Goal: Task Accomplishment & Management: Manage account settings

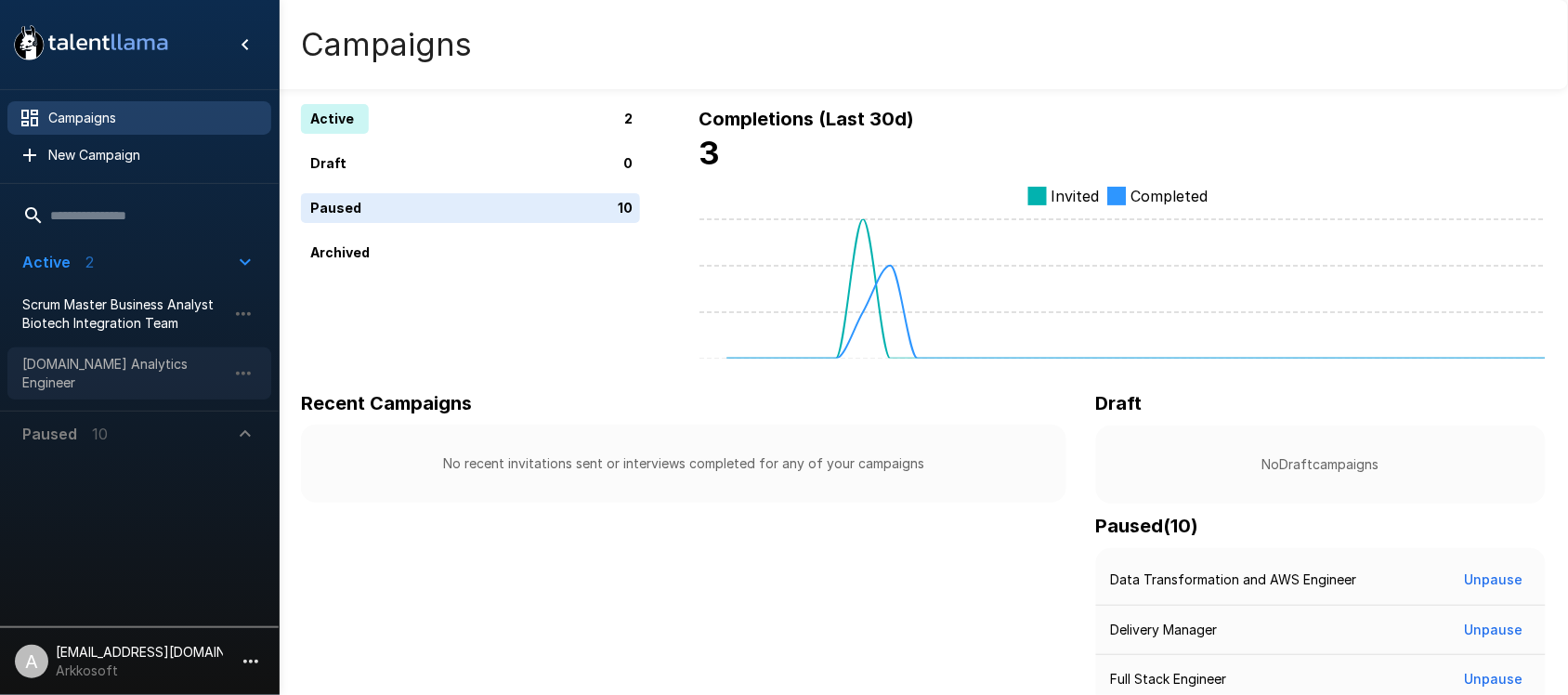
click at [67, 365] on span "Sr.Data Analytics Engineer" at bounding box center [124, 372] width 204 height 37
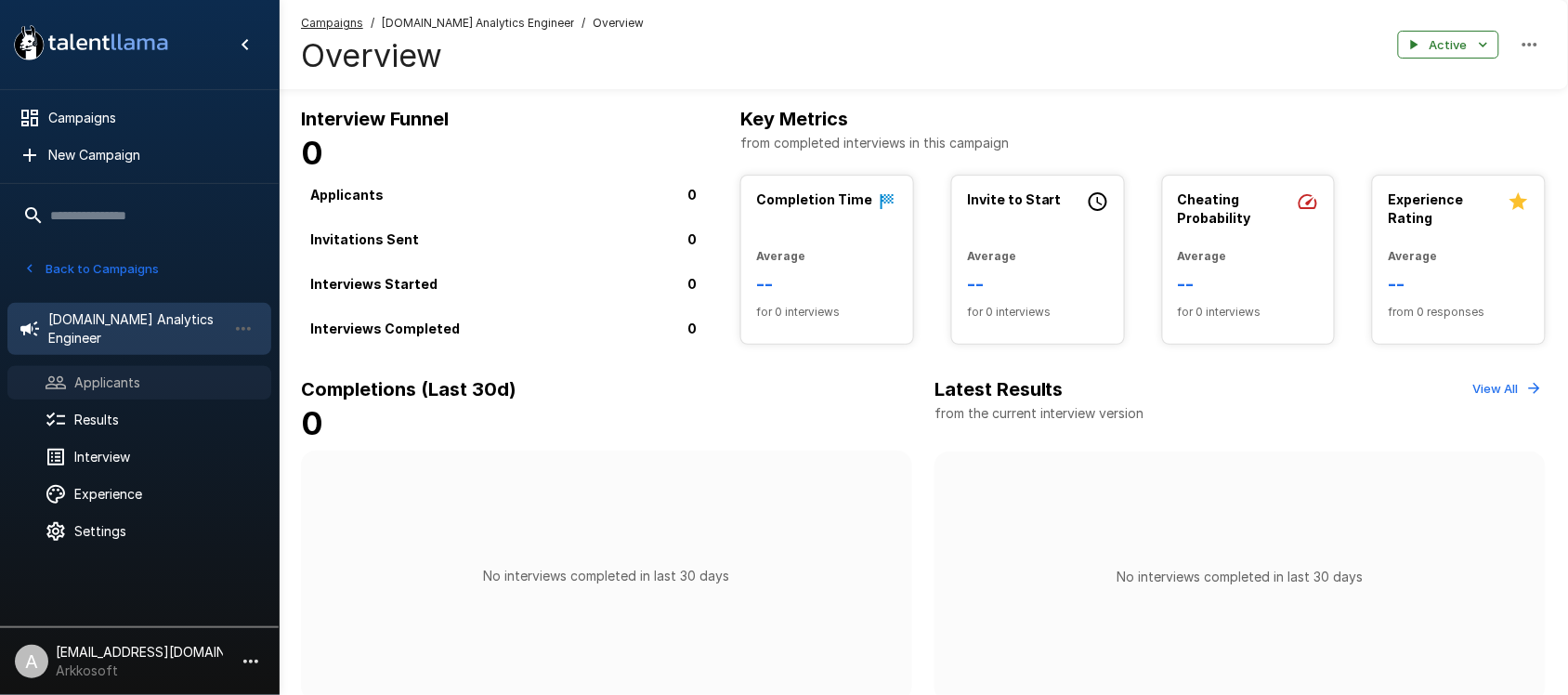
click at [156, 373] on span "Applicants" at bounding box center [166, 383] width 182 height 19
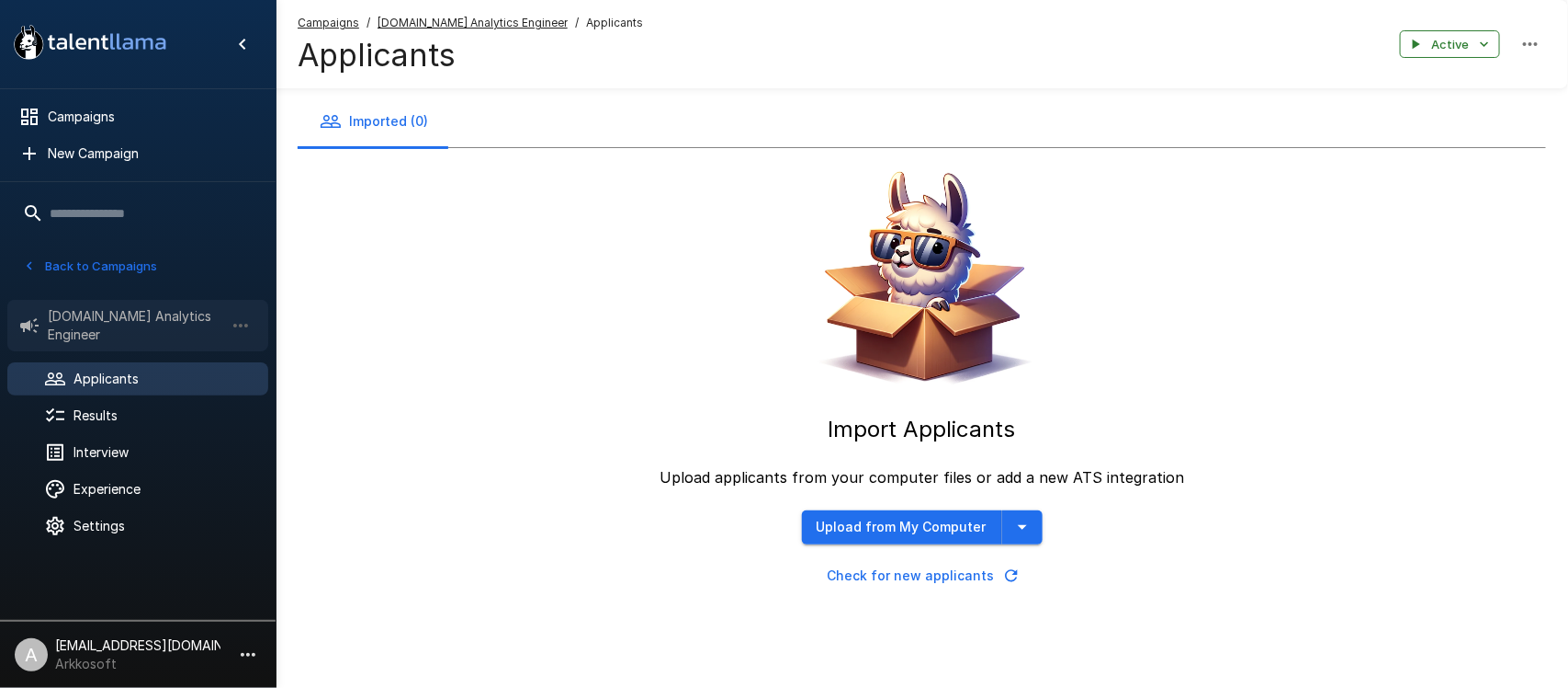
click at [120, 322] on span "Sr.Data Analytics Engineer" at bounding box center [136, 325] width 177 height 36
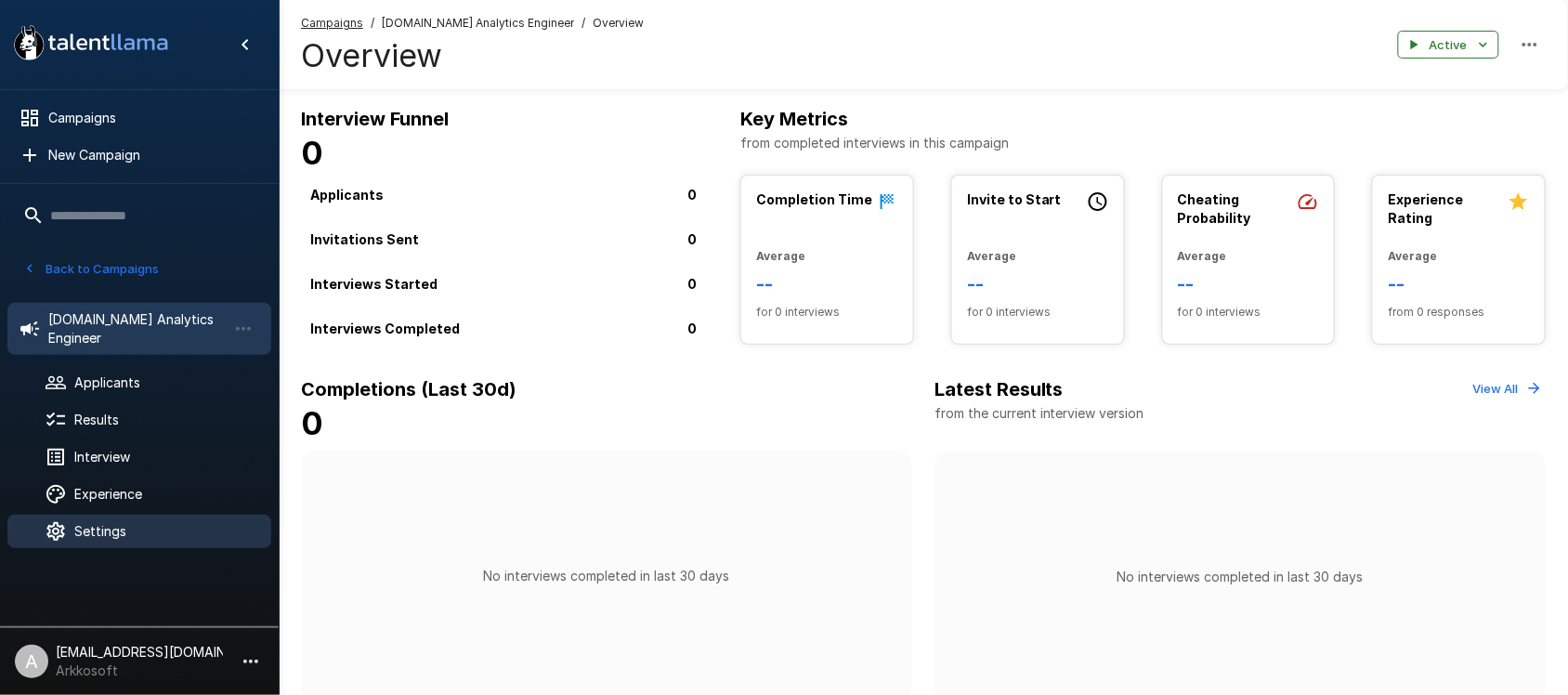
click at [137, 522] on span "Settings" at bounding box center [166, 531] width 182 height 19
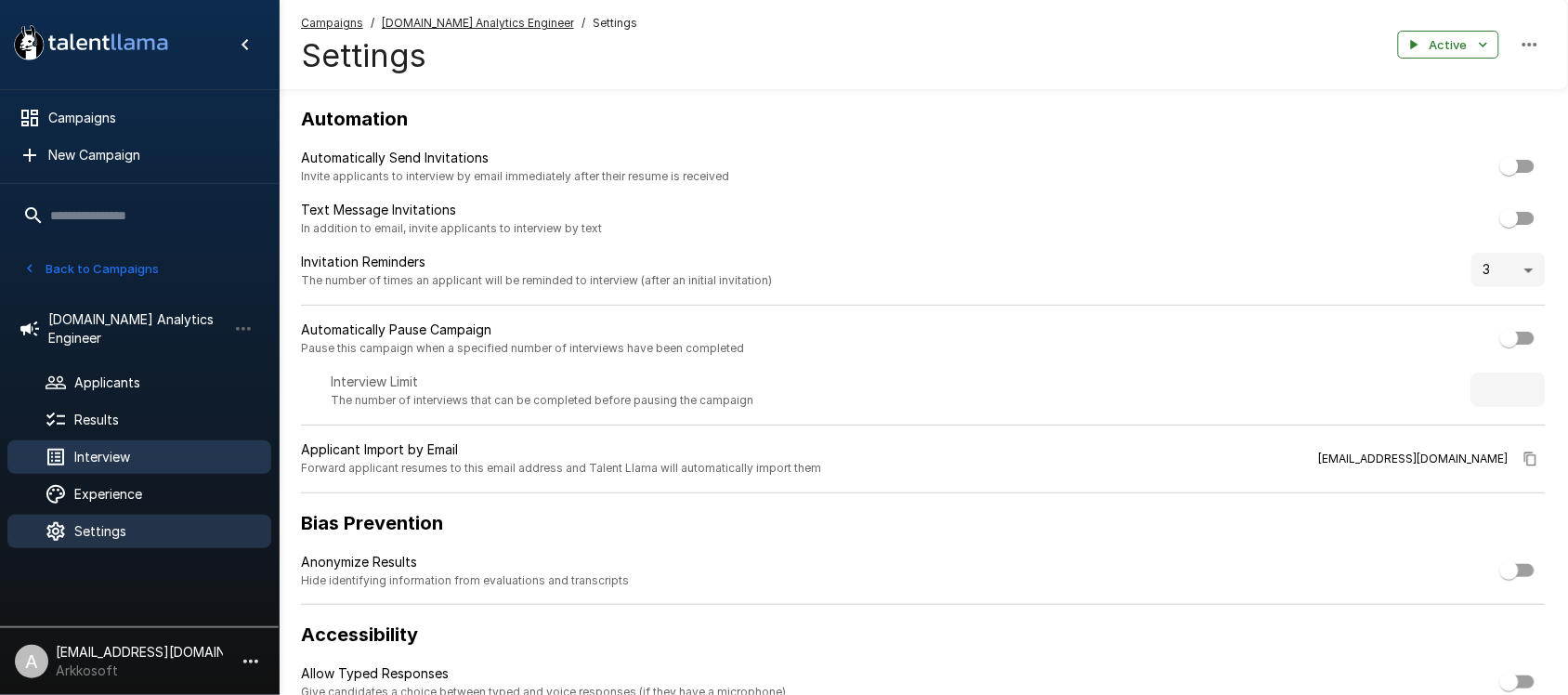
click at [107, 448] on span "Interview" at bounding box center [166, 457] width 182 height 19
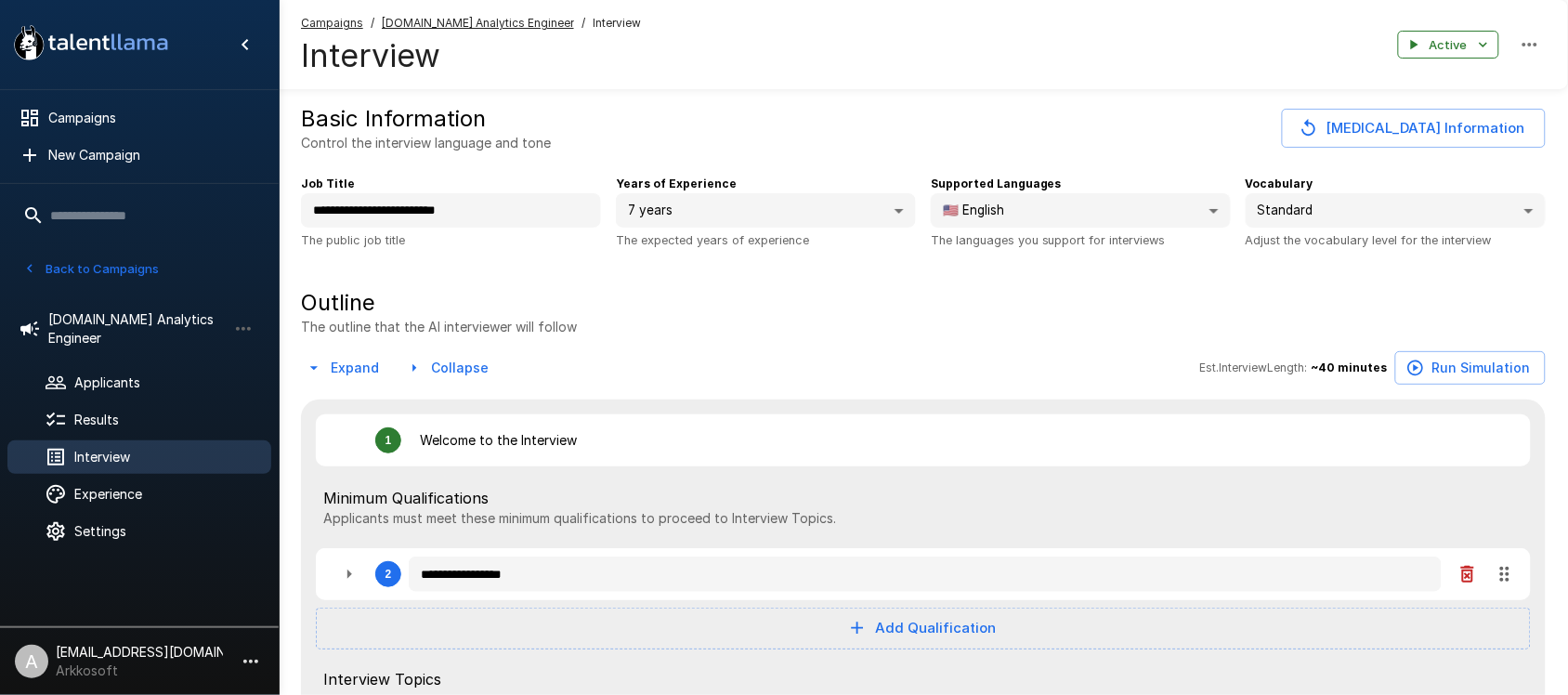
type textarea "*"
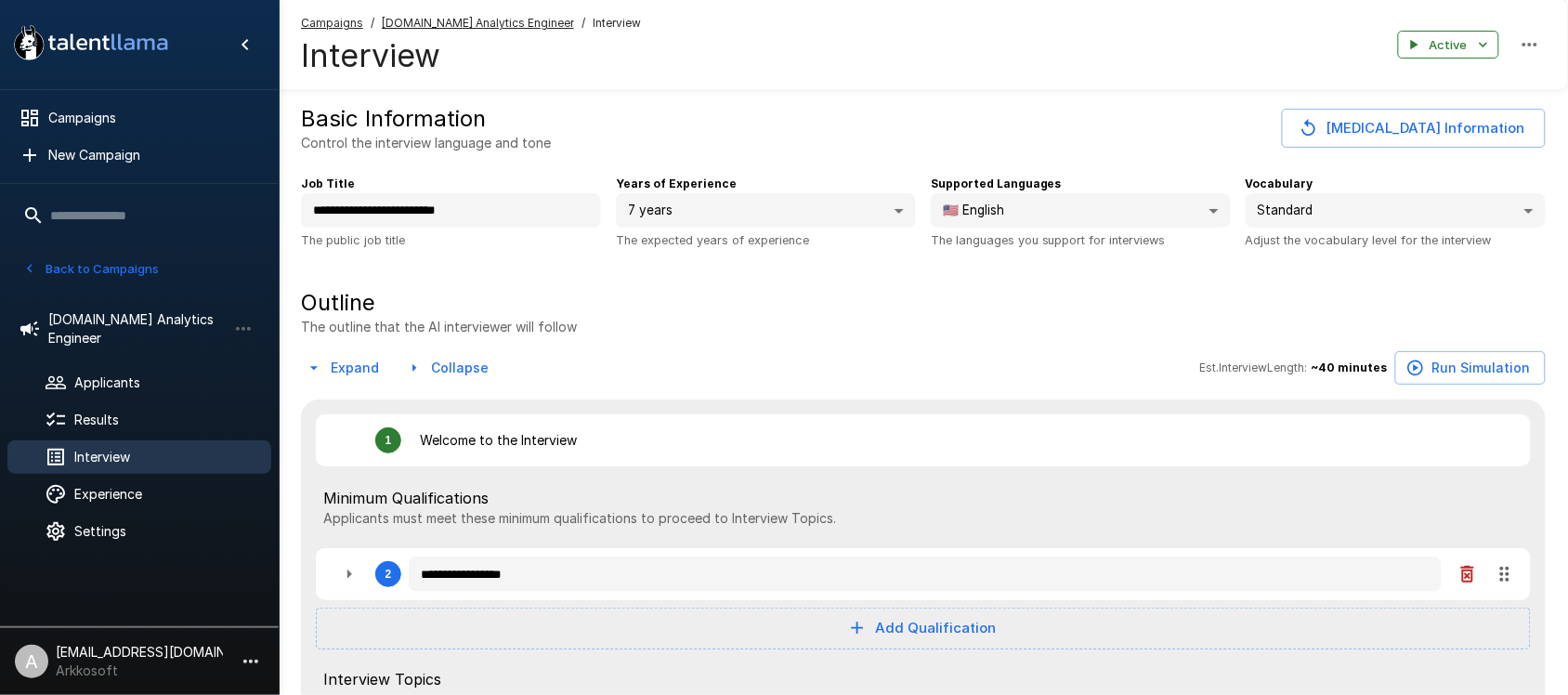
type textarea "*"
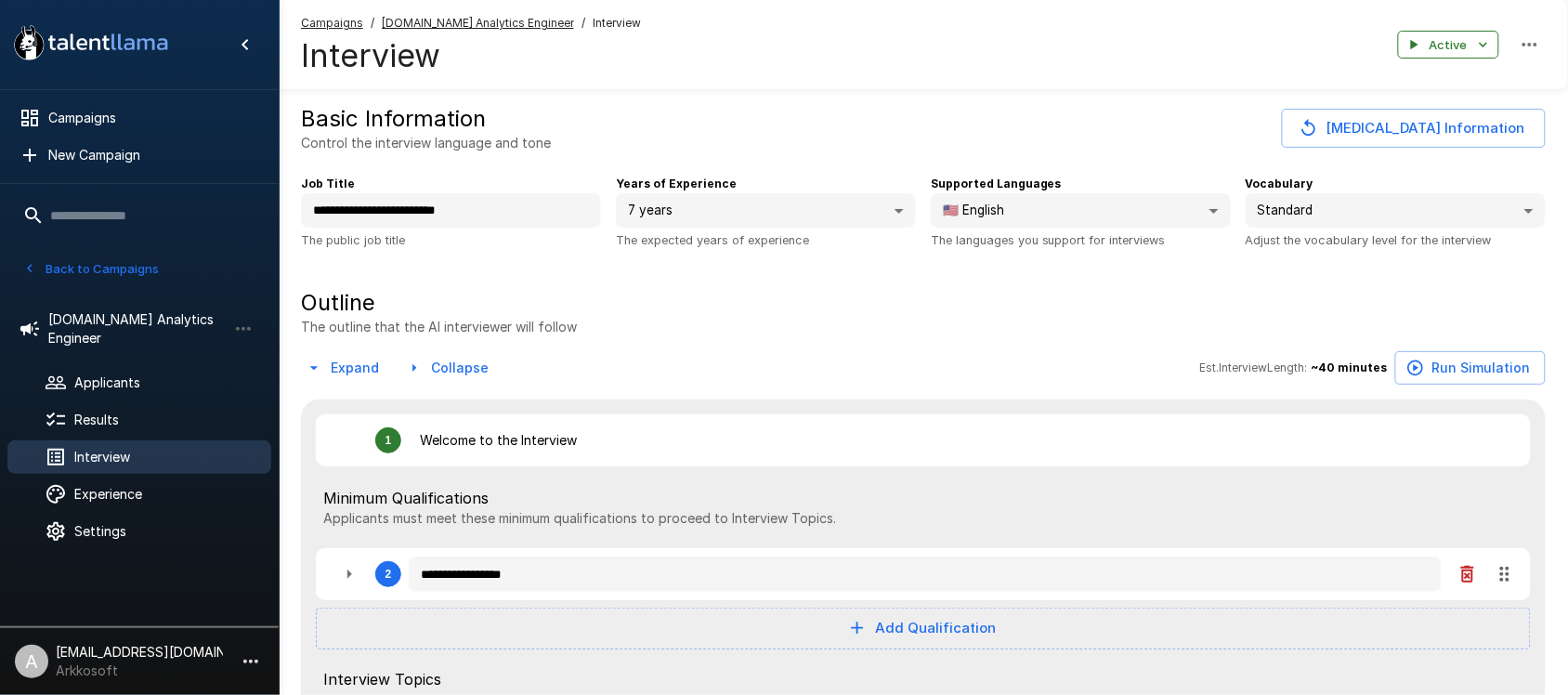
type textarea "*"
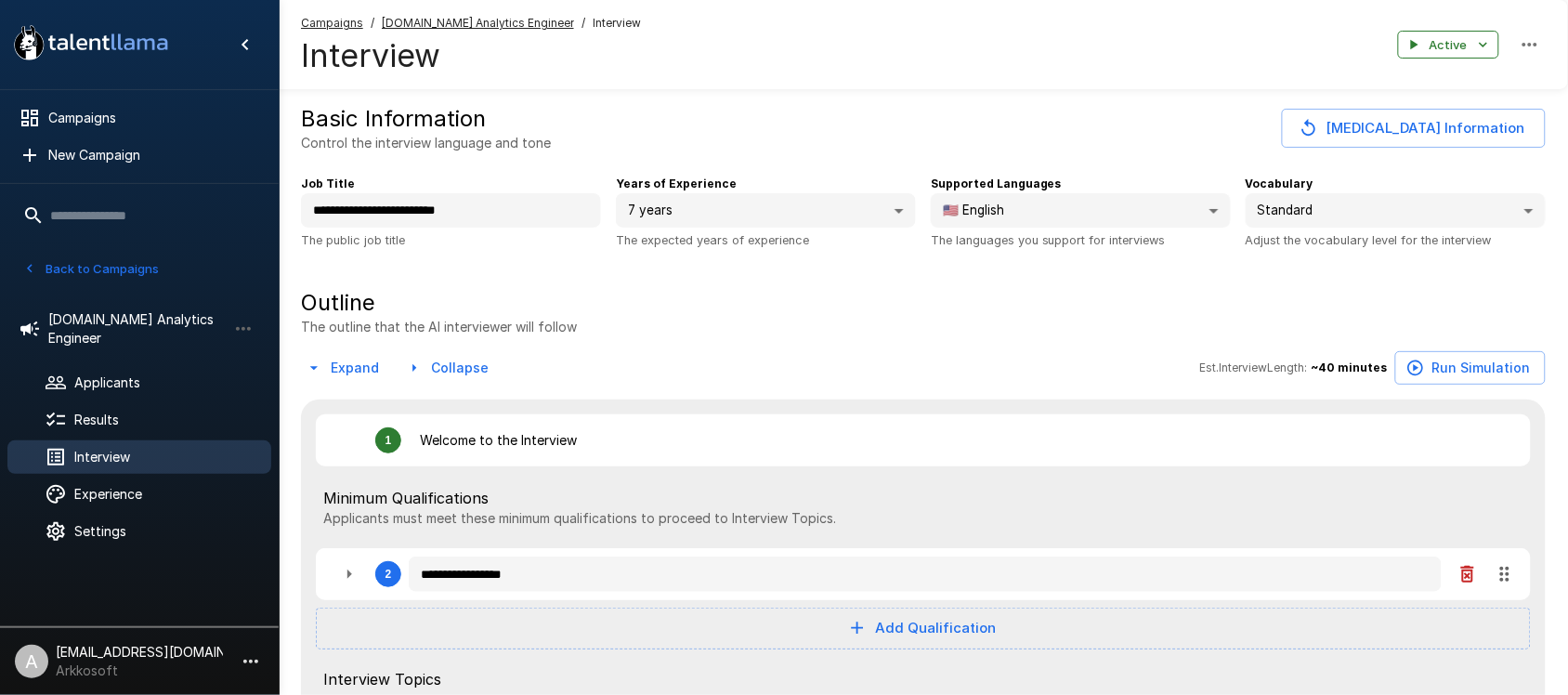
type textarea "*"
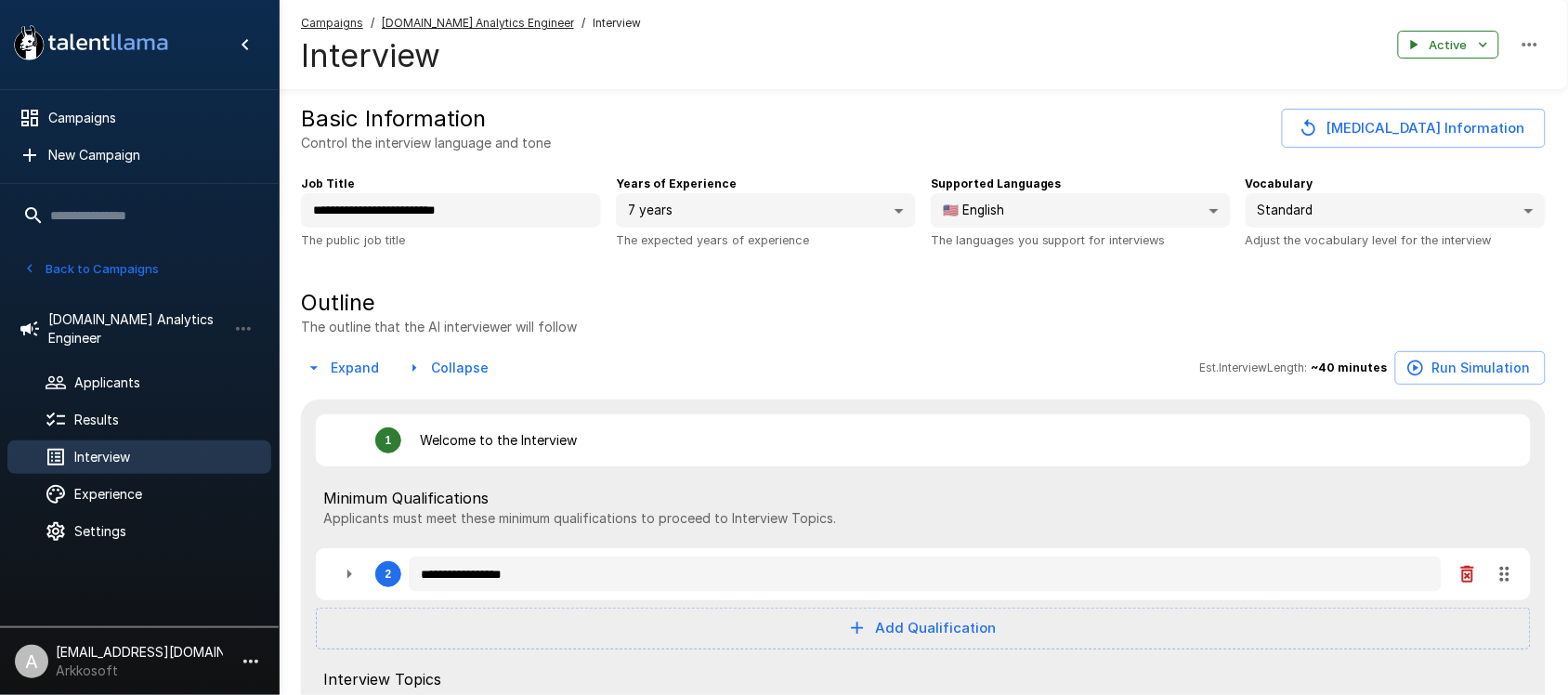
type textarea "*"
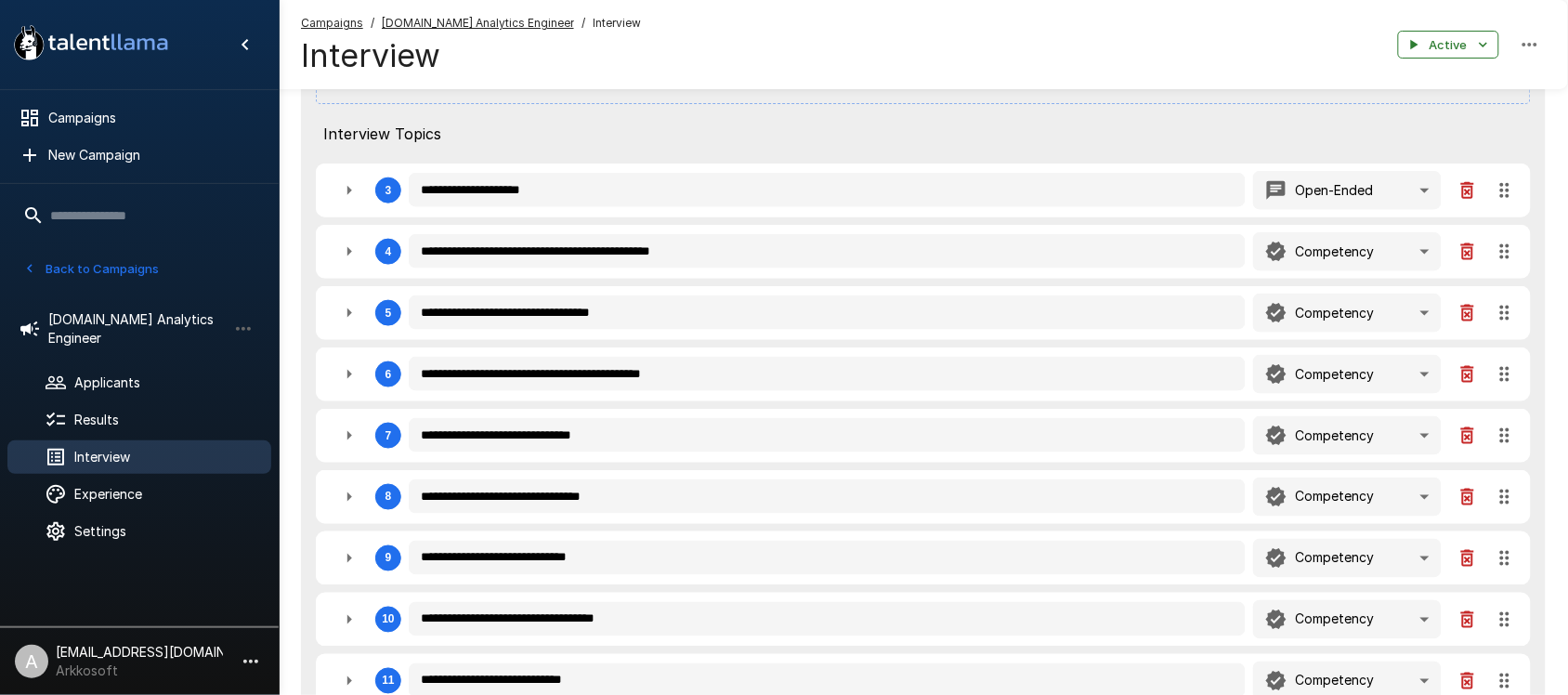
scroll to position [580, 0]
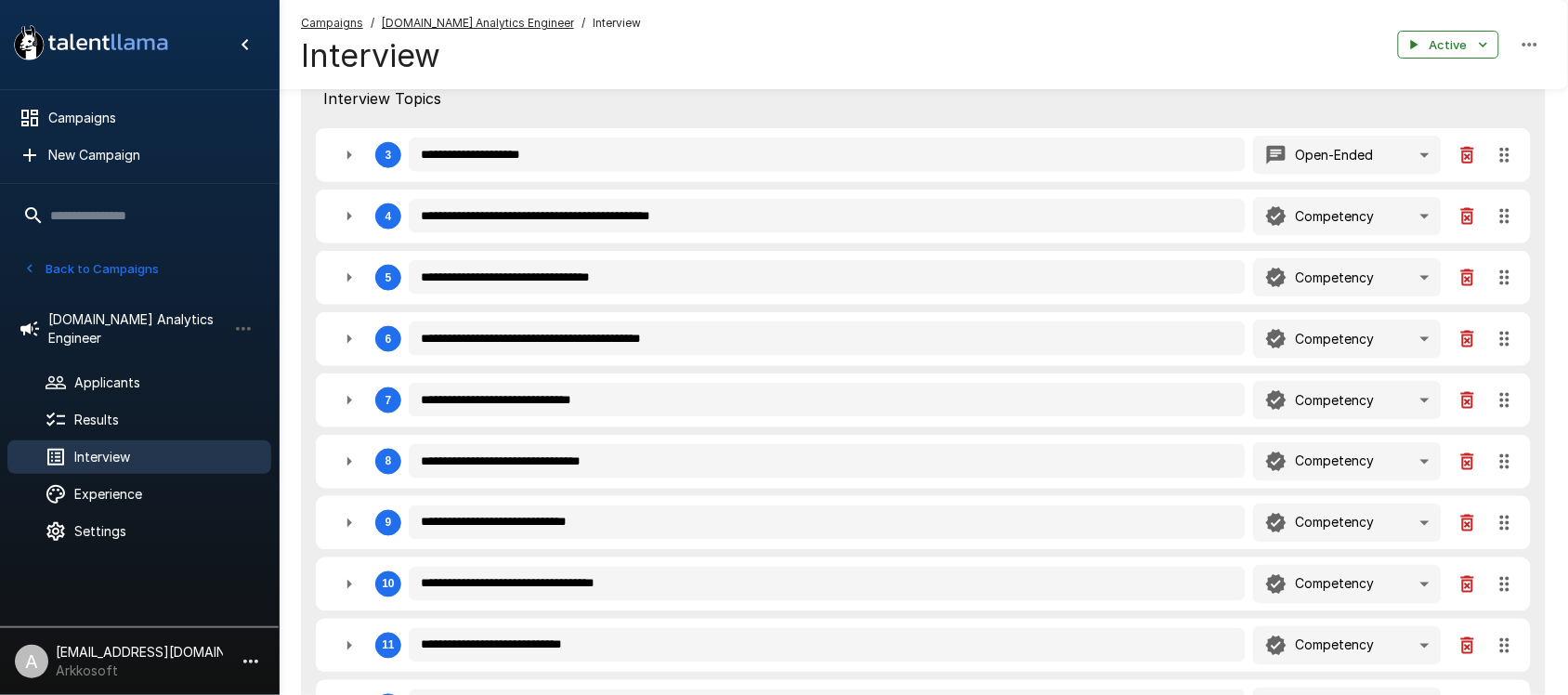
type textarea "*"
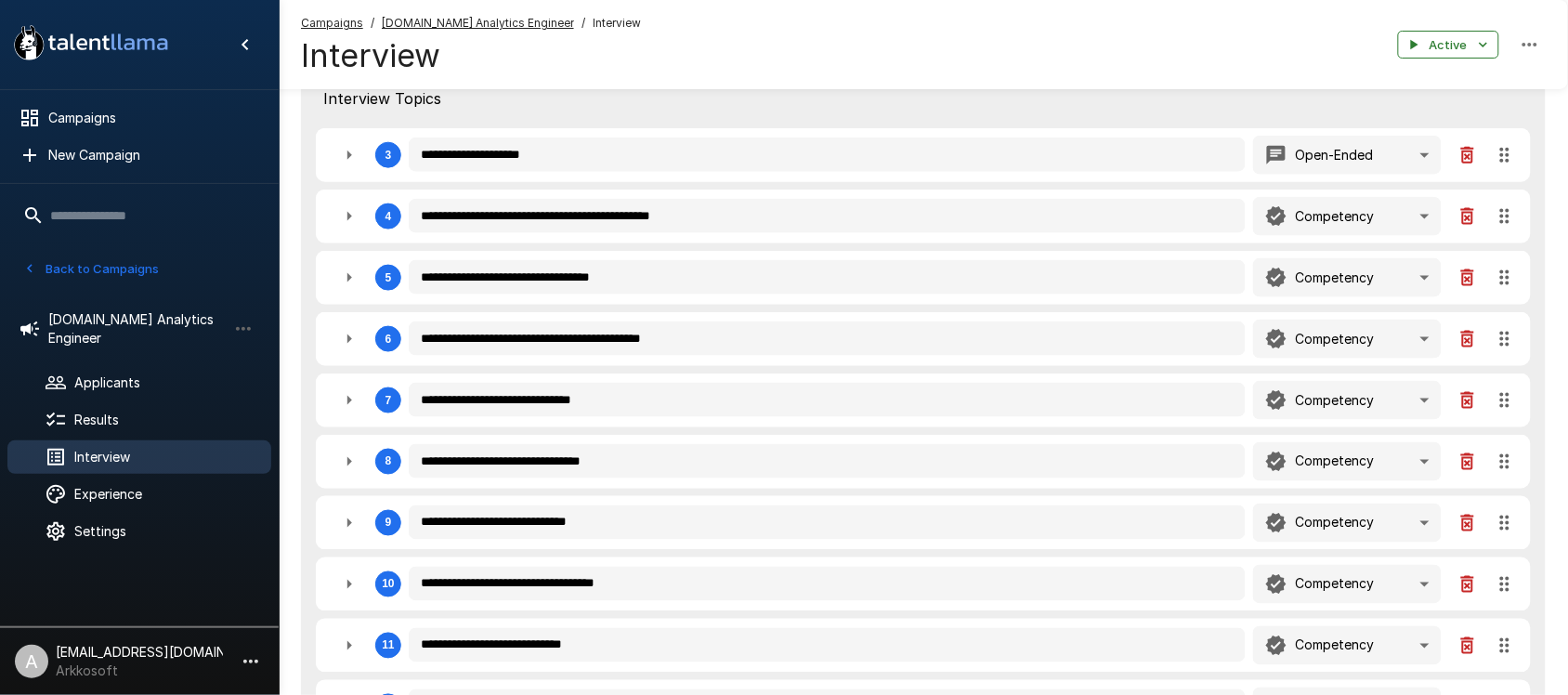
type textarea "*"
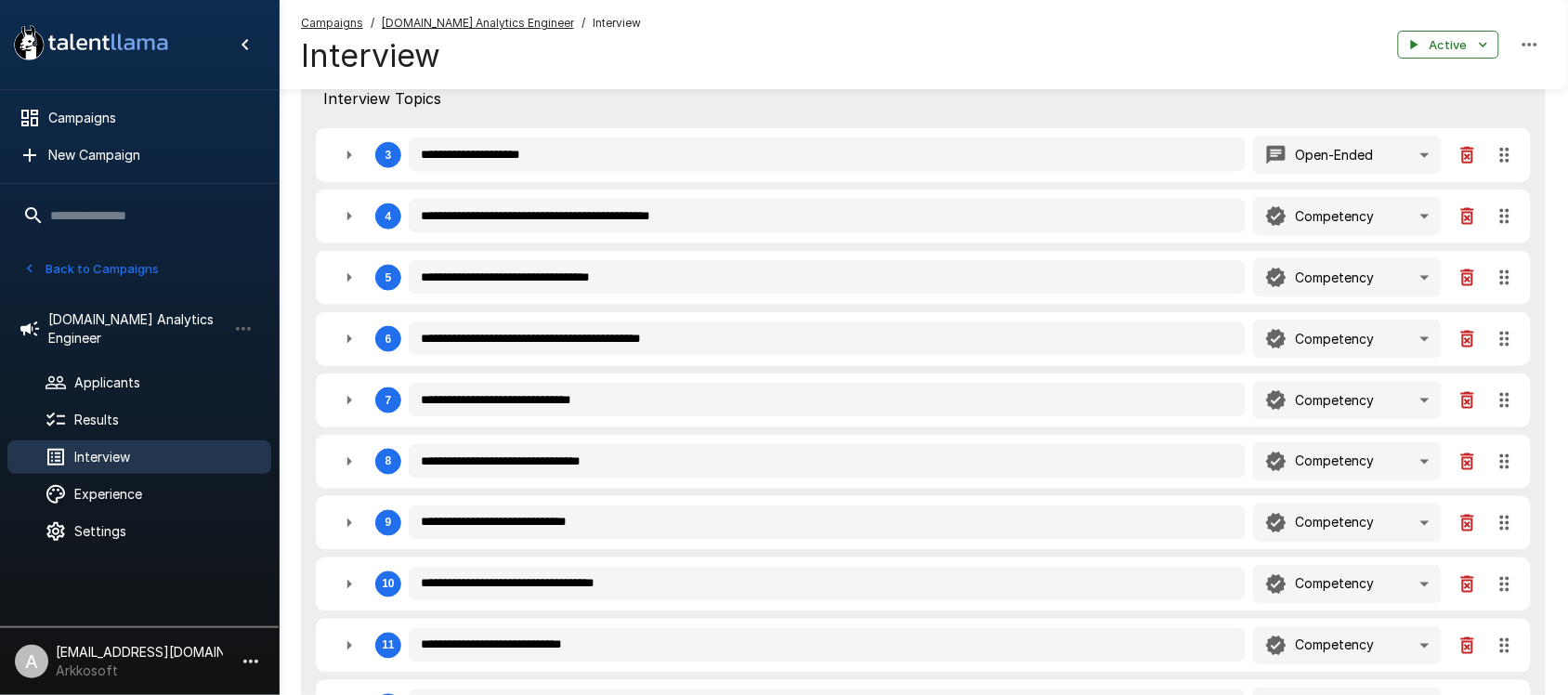
type textarea "*"
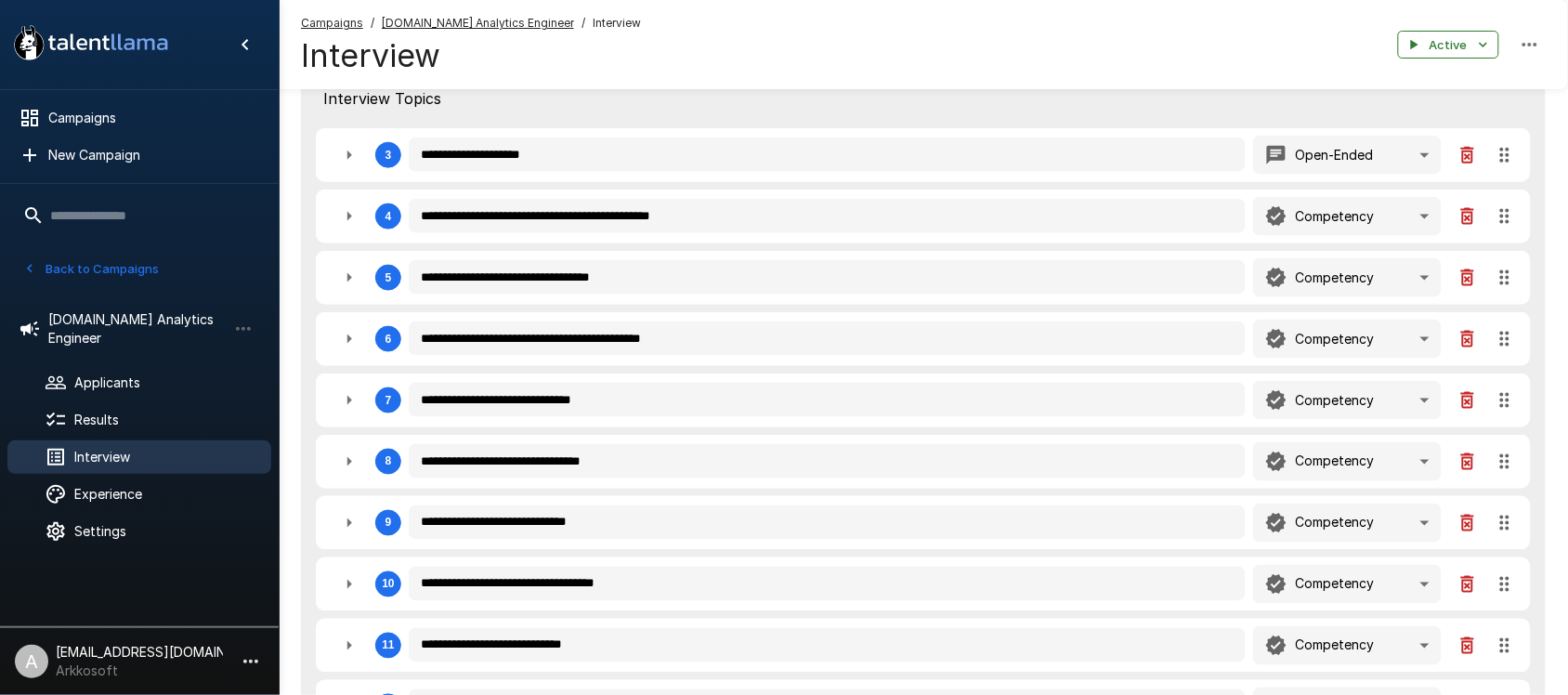
type textarea "*"
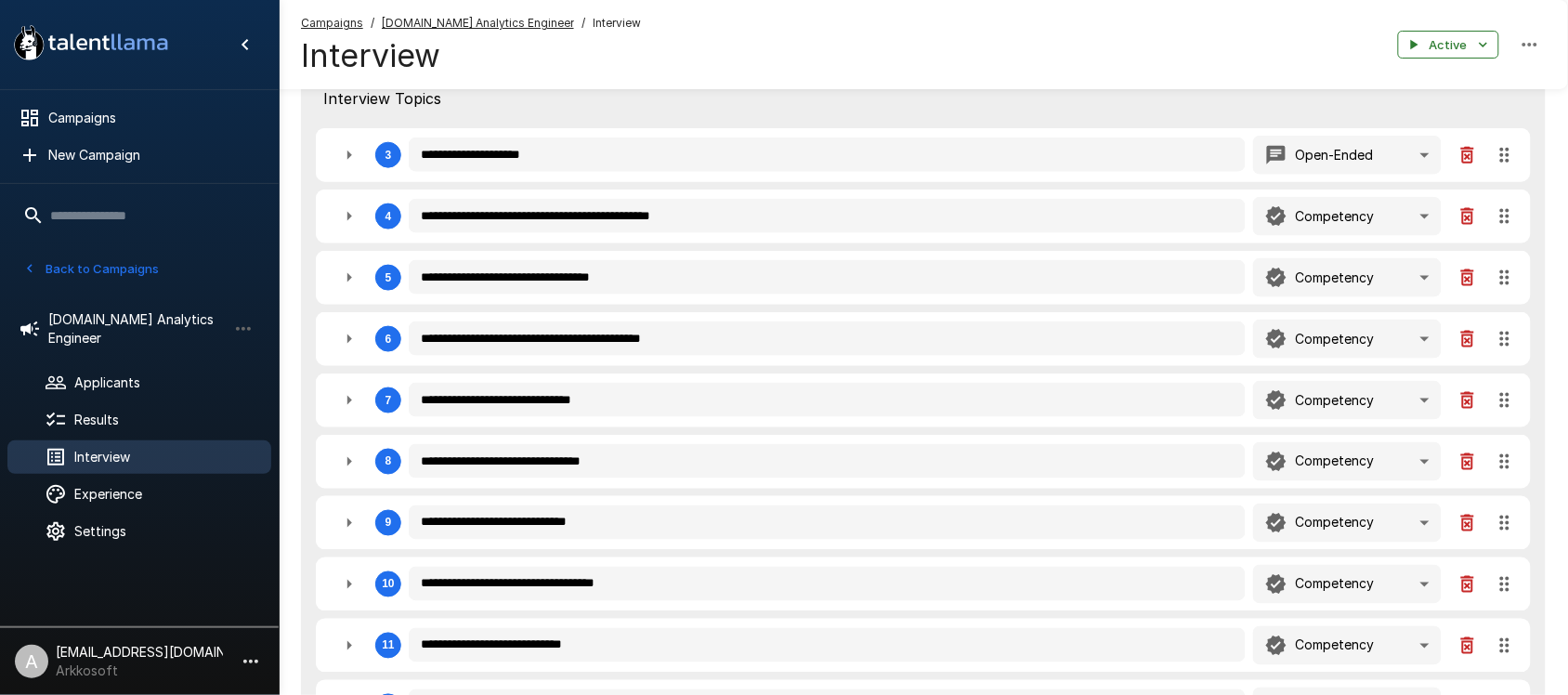
type textarea "*"
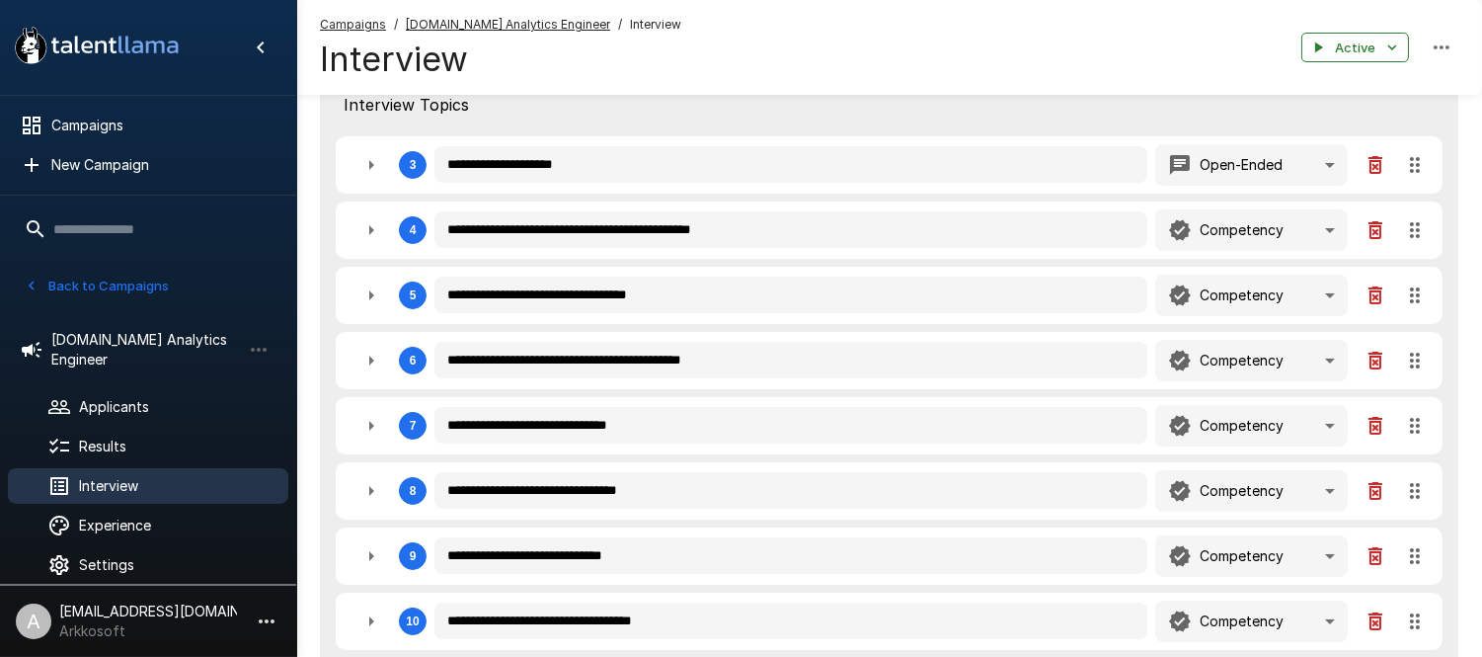
type textarea "*"
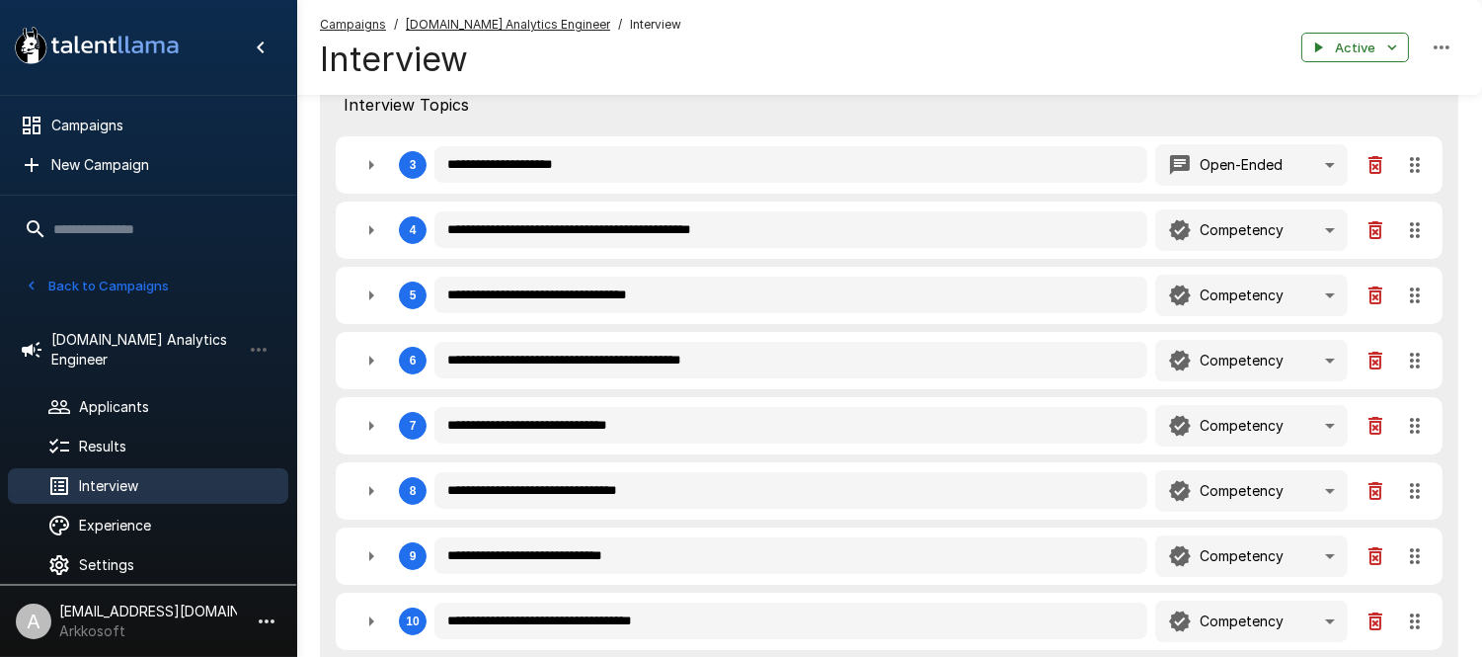
type textarea "*"
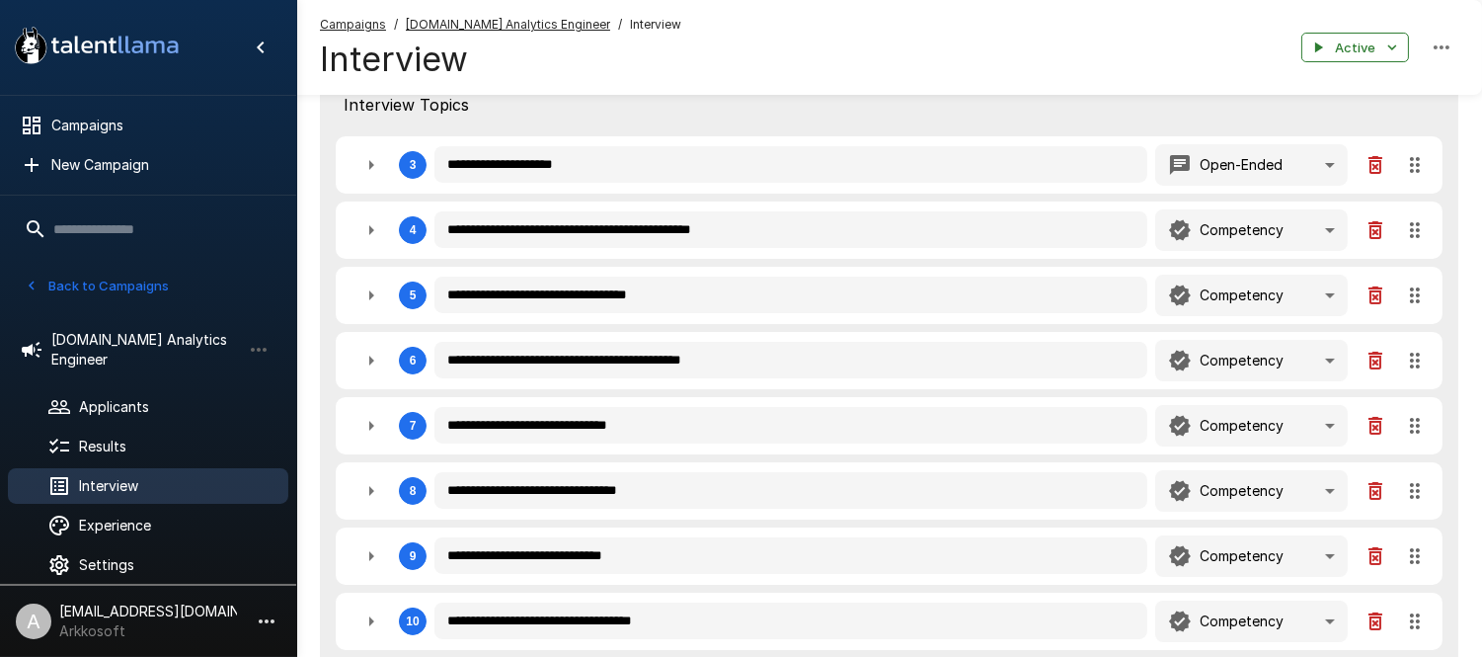
type textarea "*"
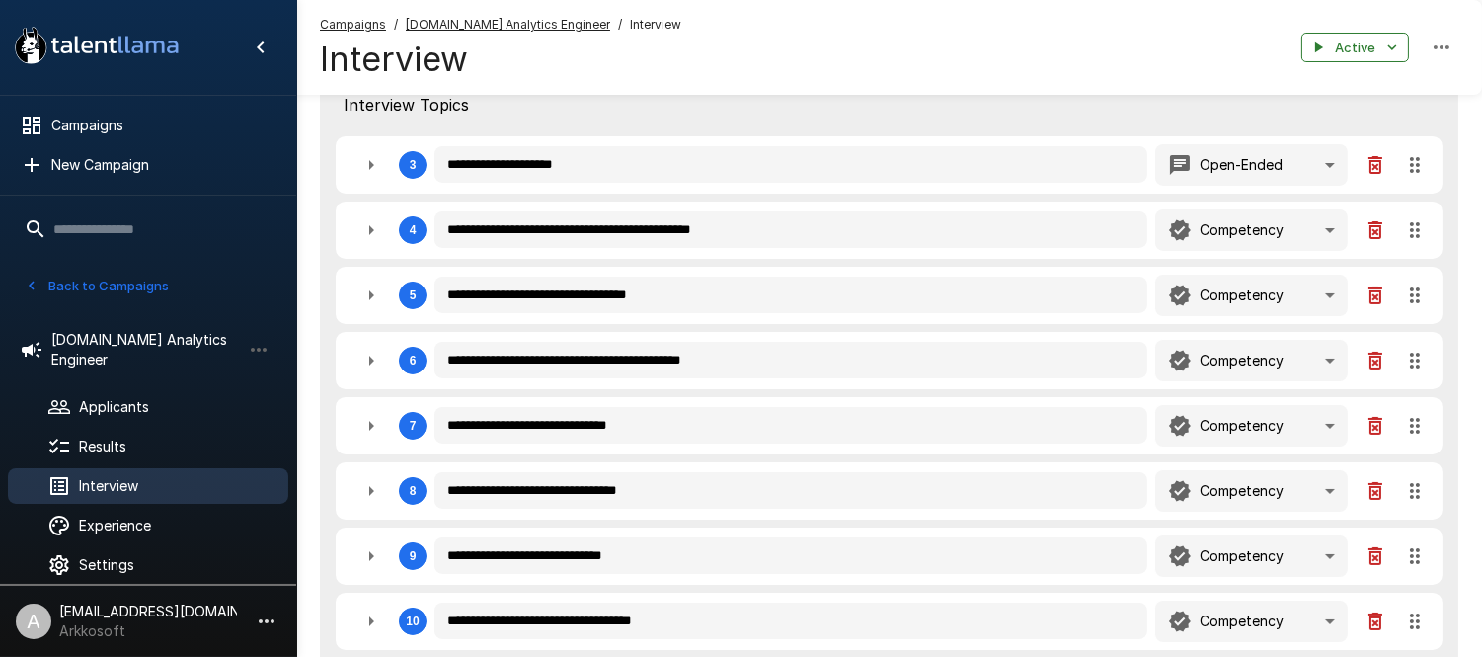
type textarea "*"
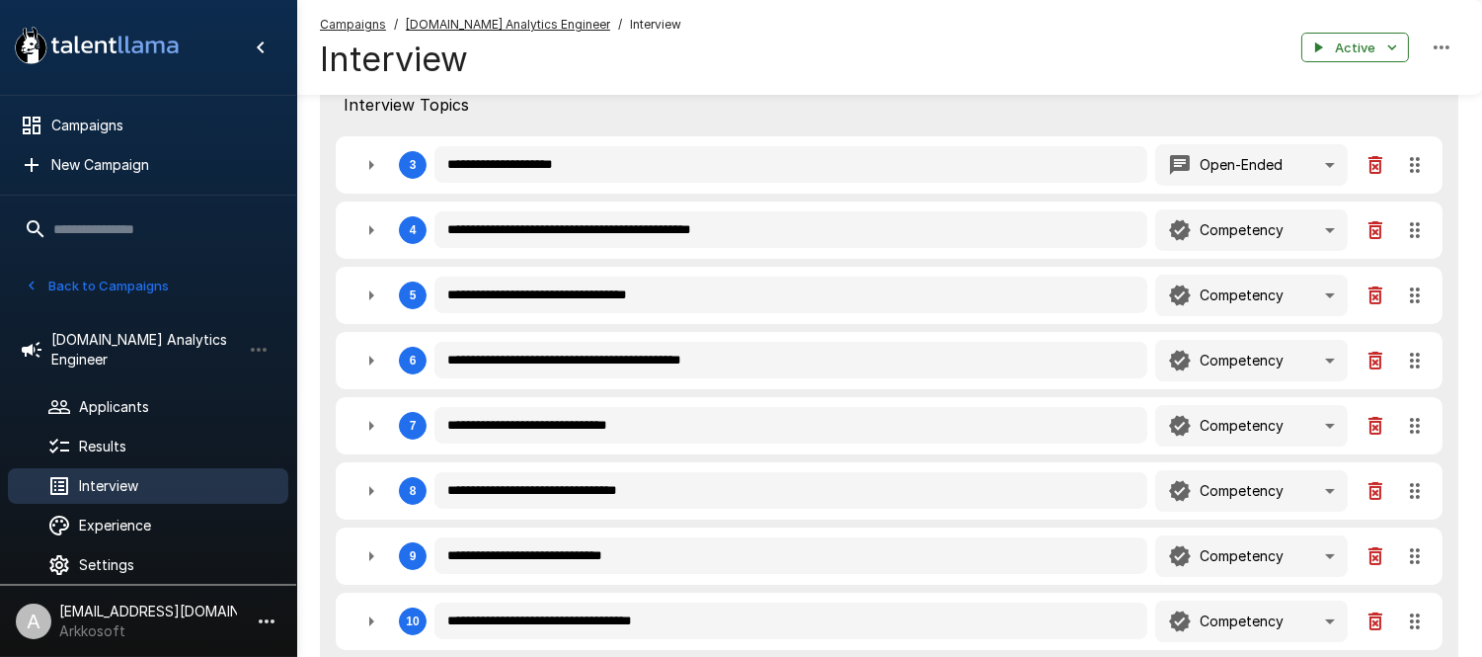
type textarea "*"
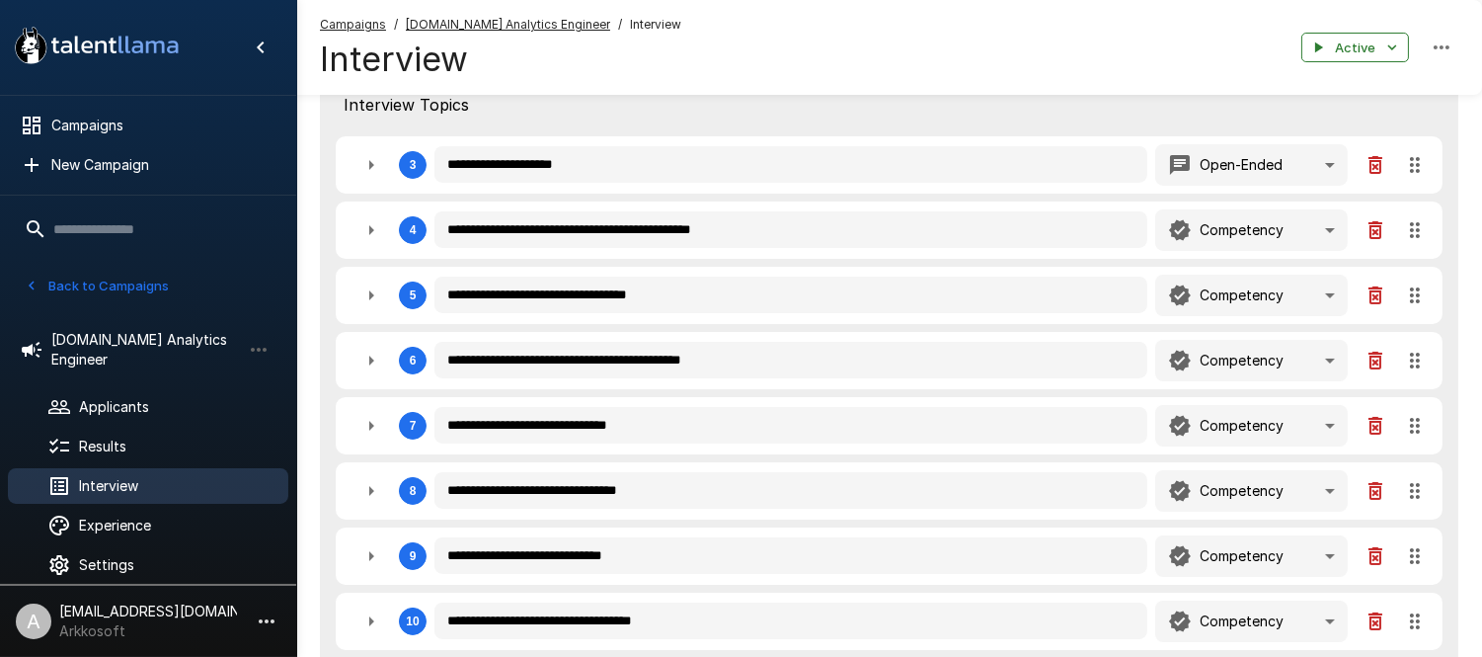
type textarea "*"
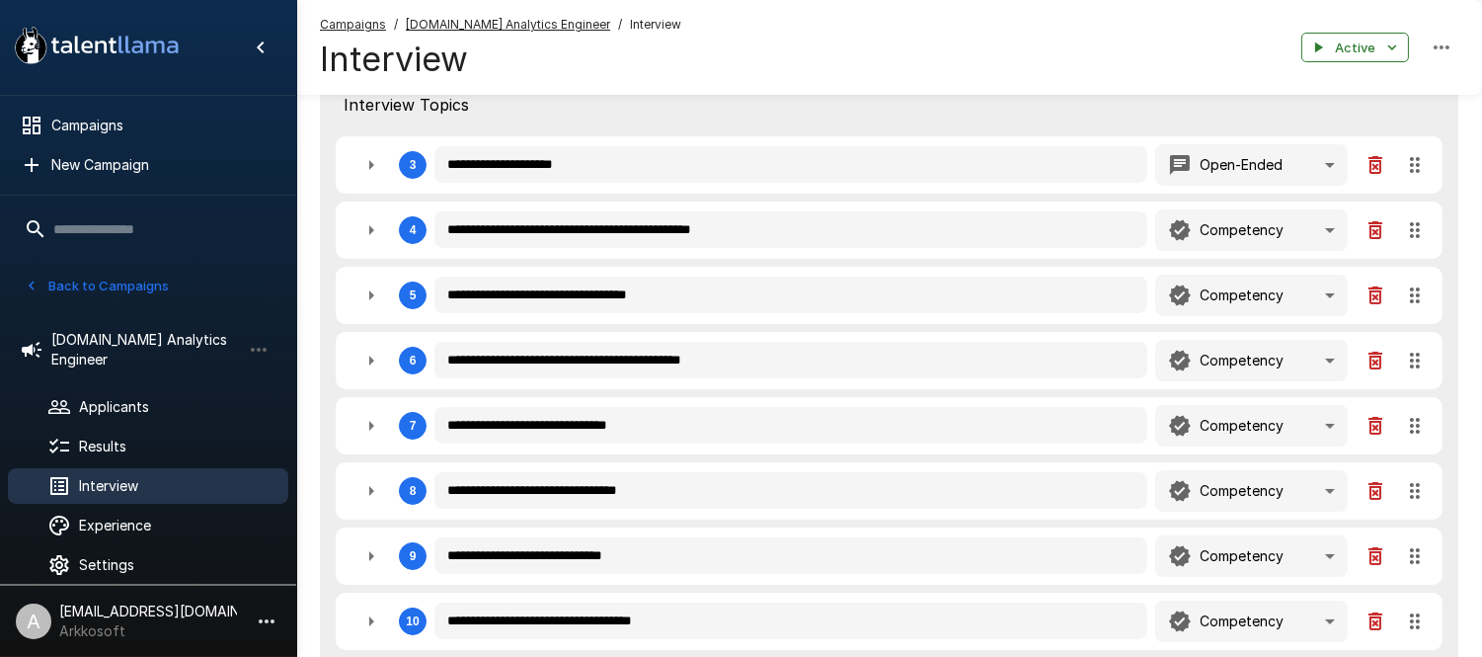
type textarea "*"
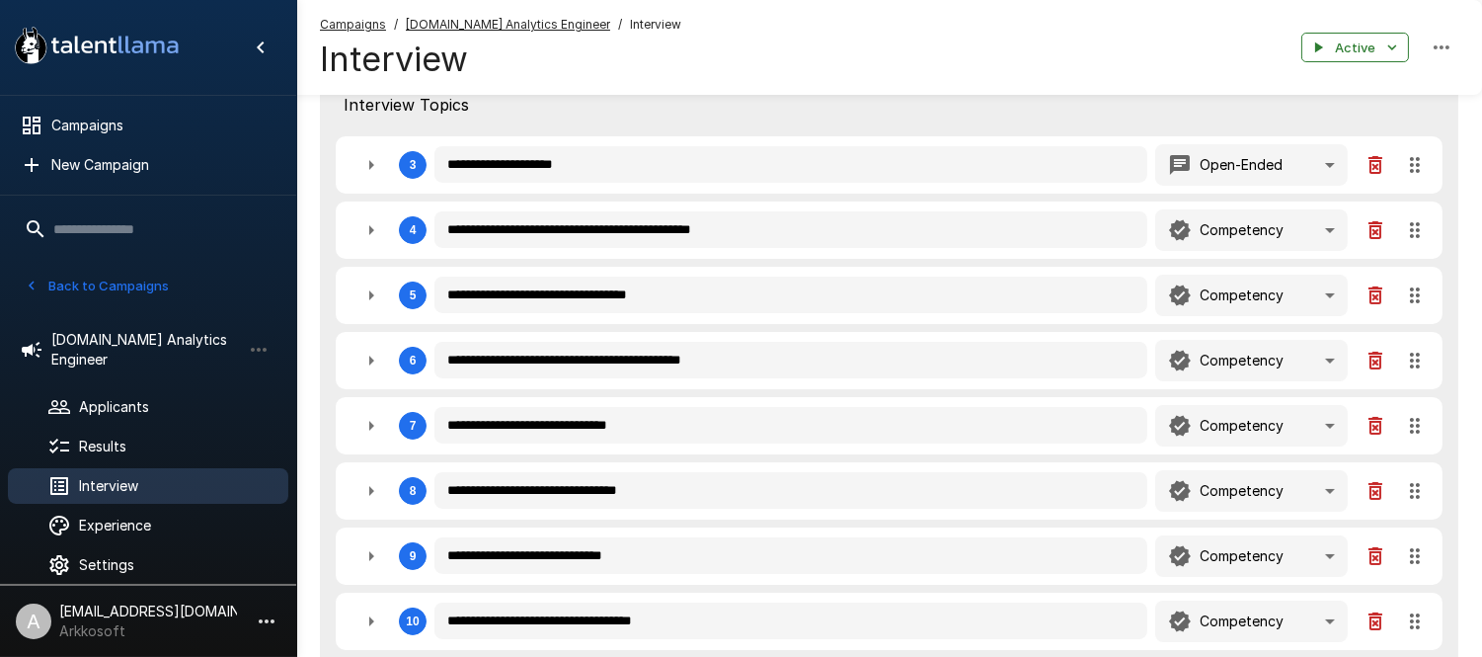
type textarea "*"
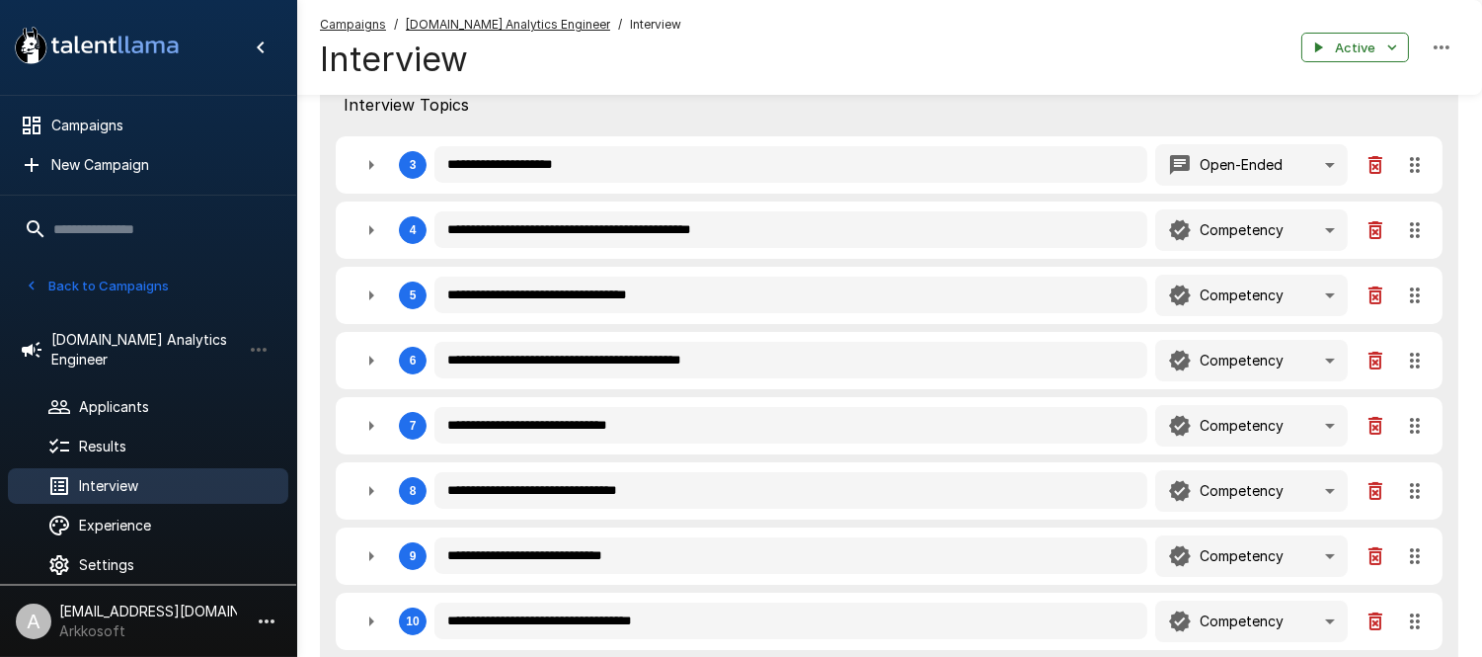
type textarea "*"
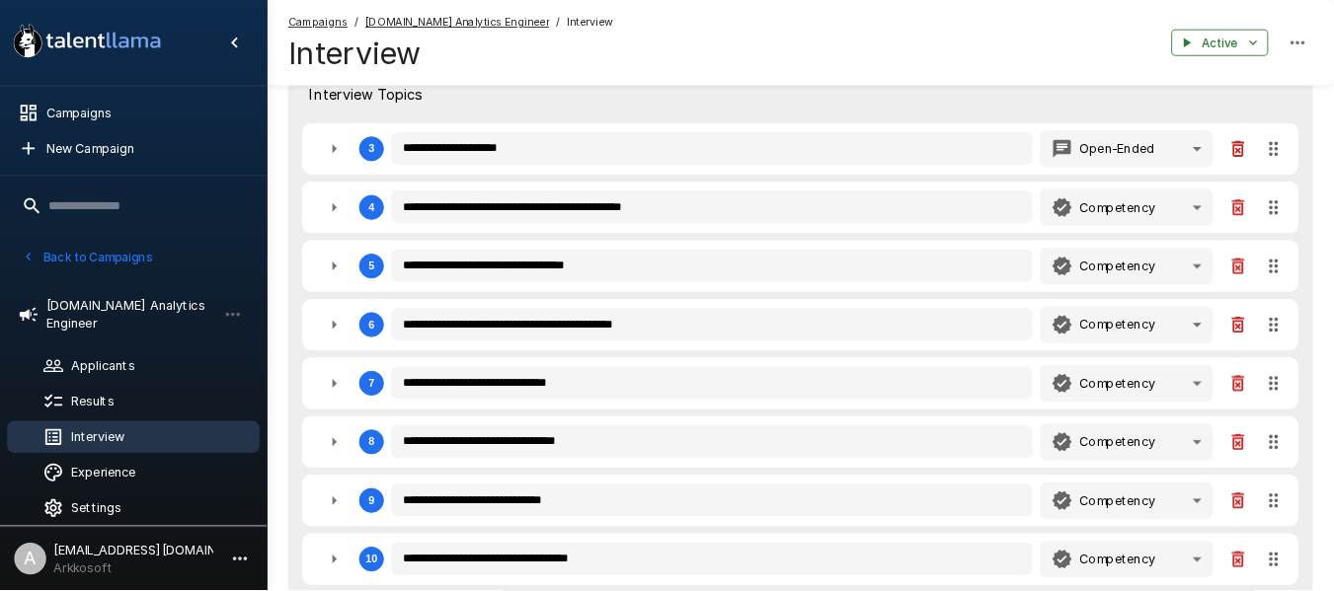
scroll to position [618, 0]
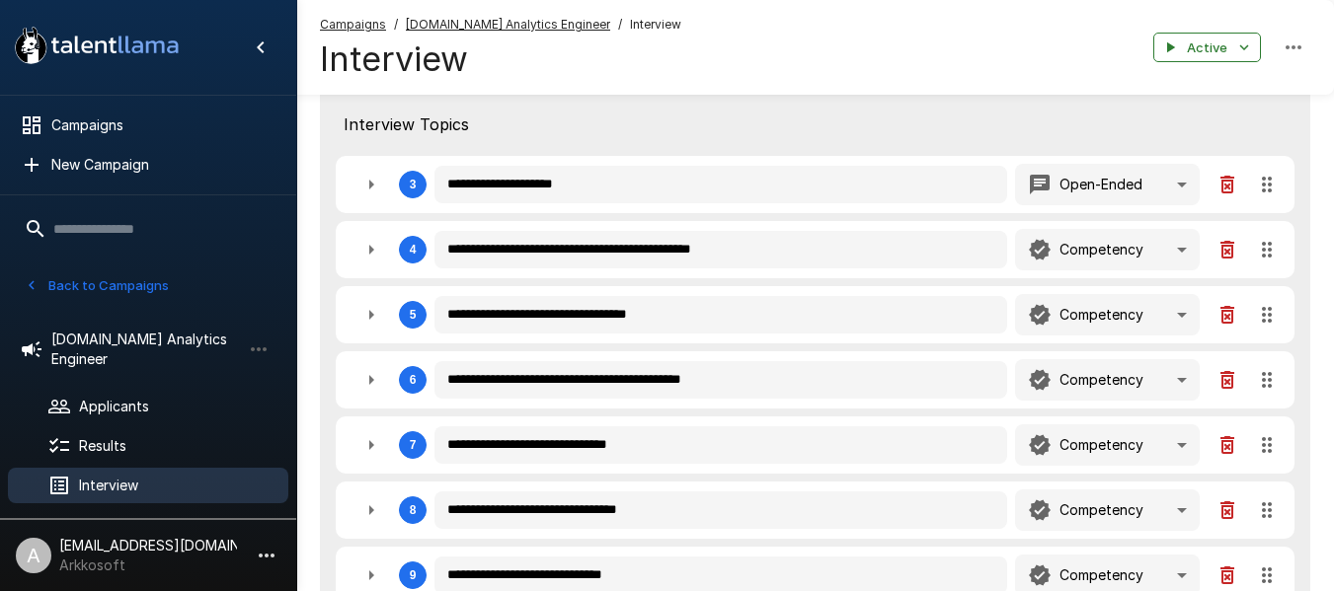
type textarea "*"
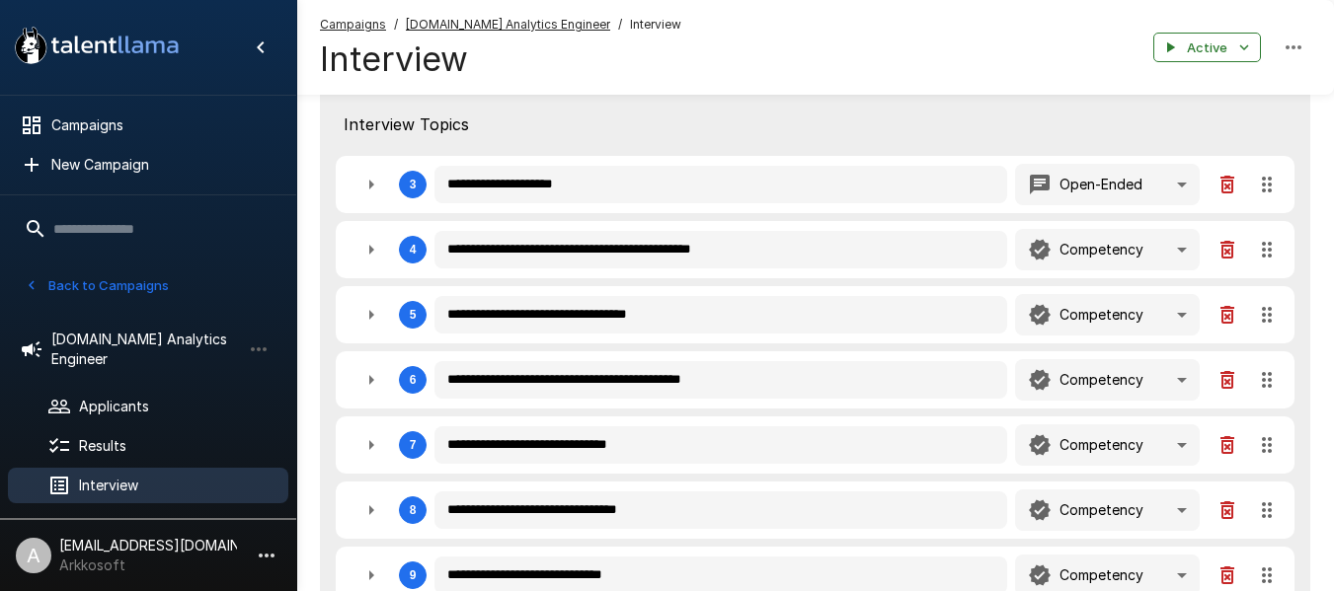
type textarea "*"
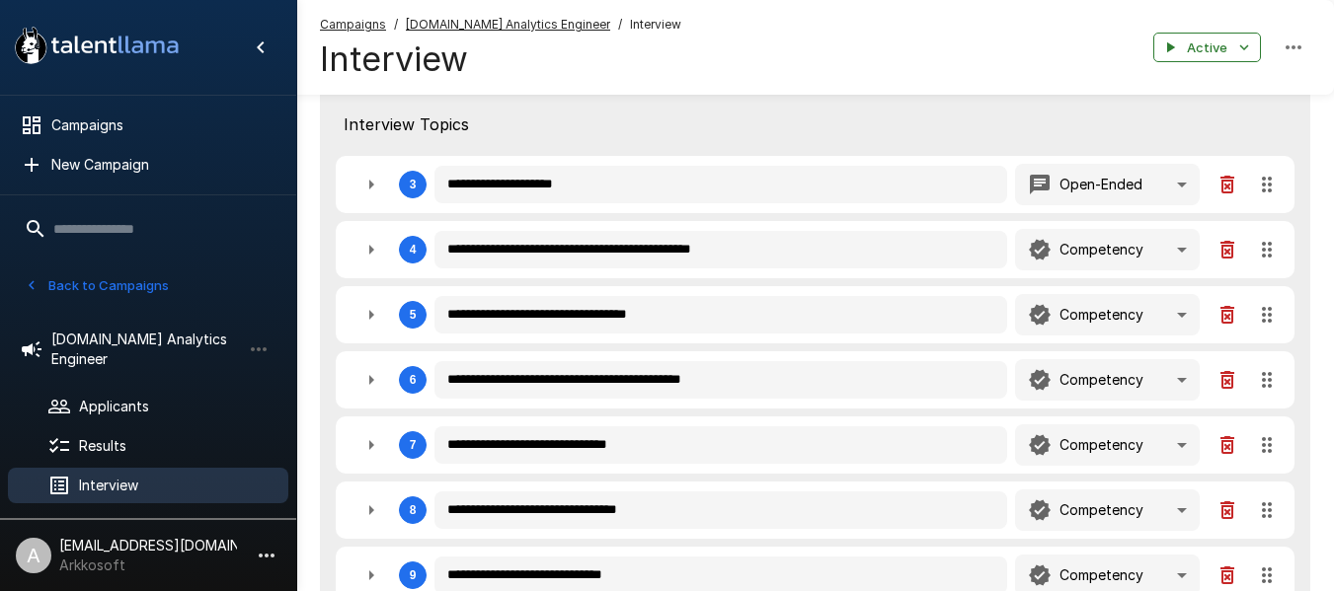
type textarea "*"
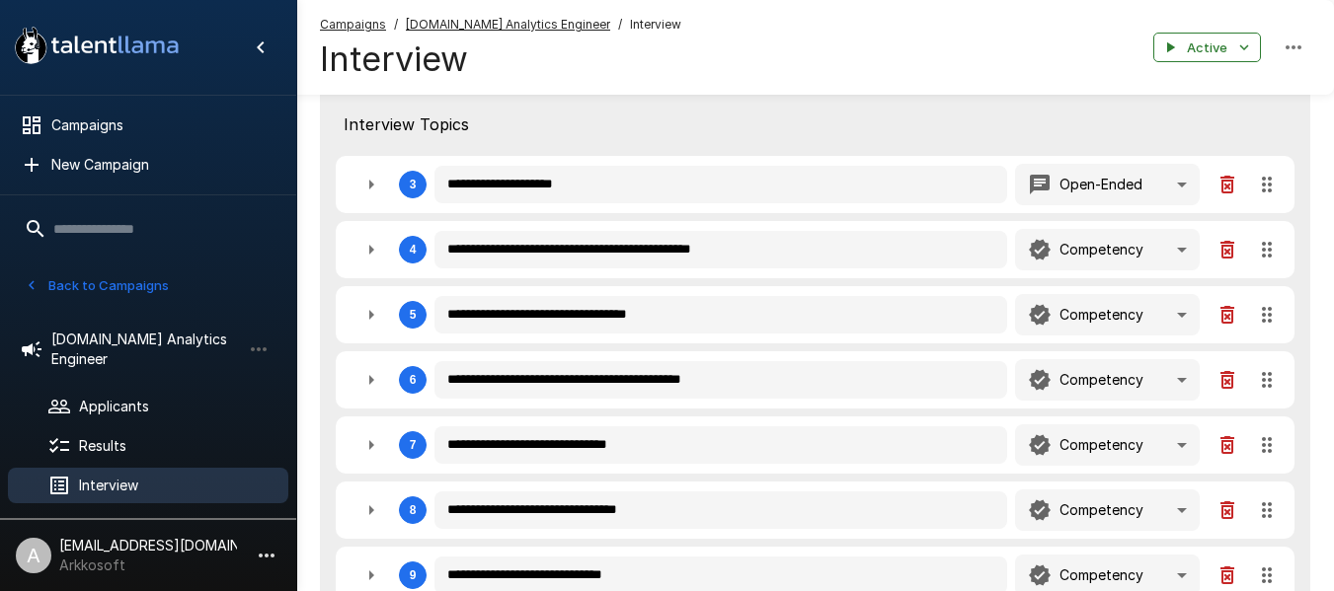
type textarea "*"
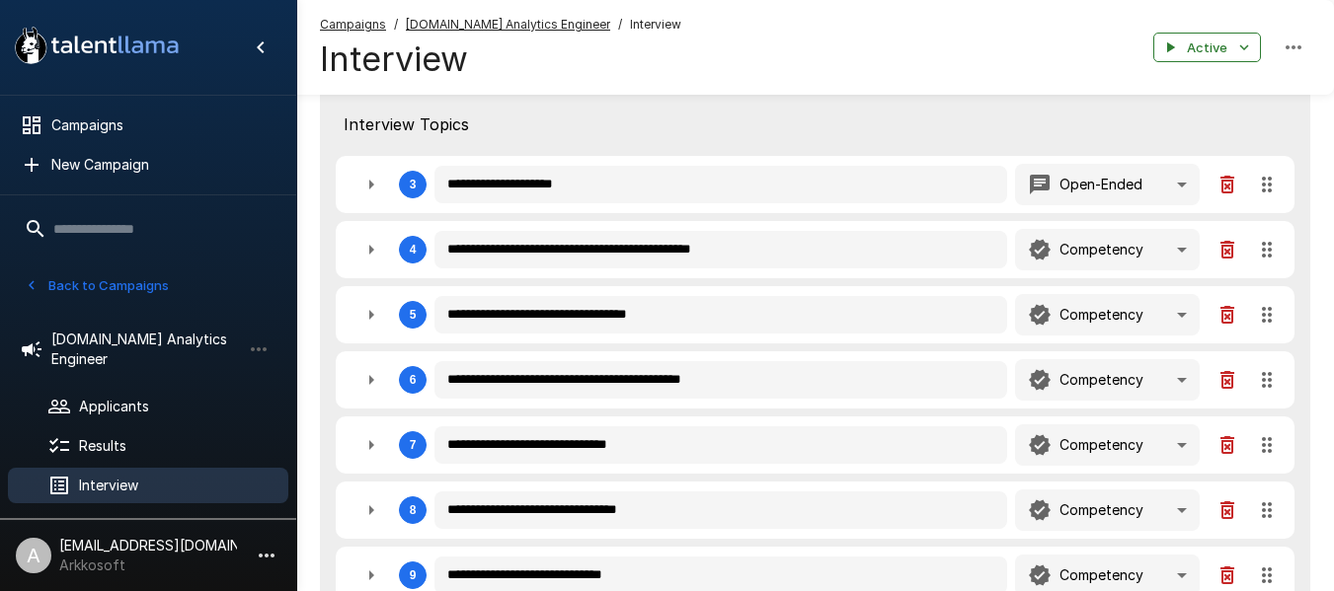
type textarea "*"
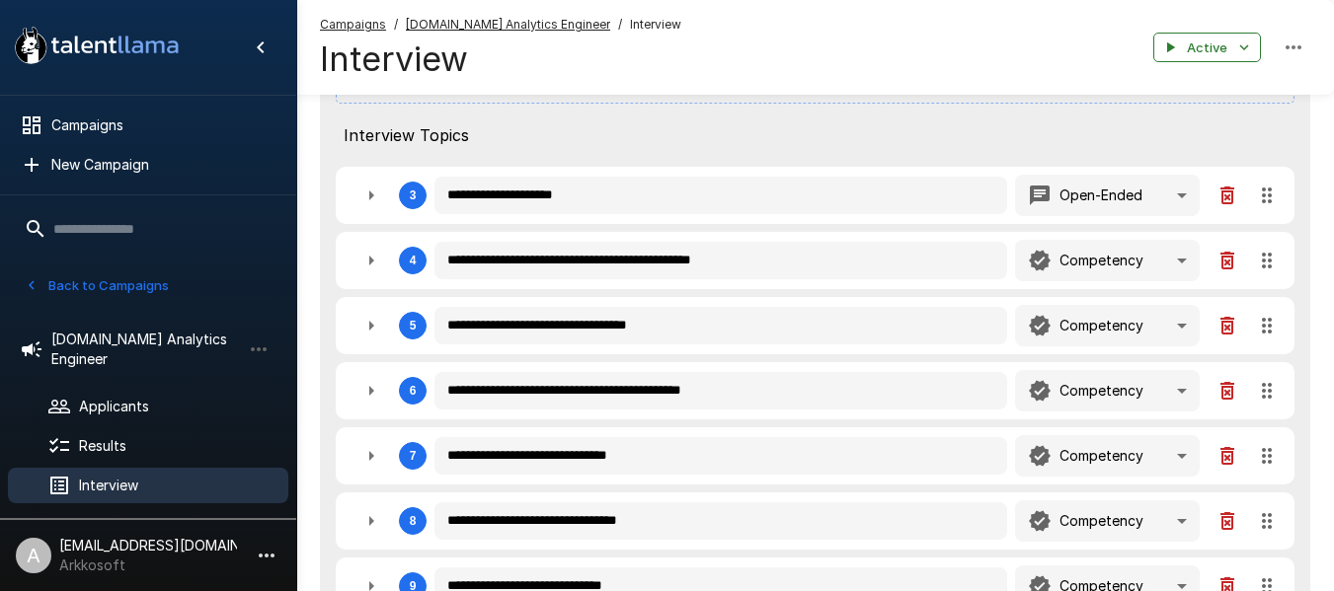
scroll to position [626, 0]
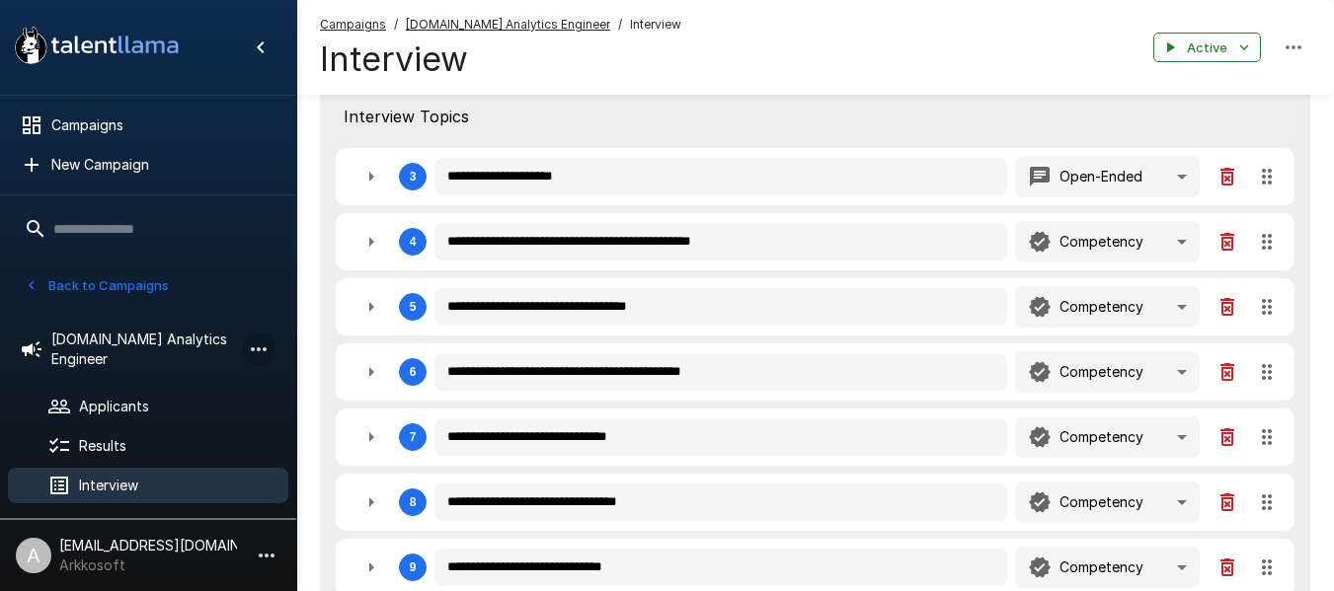
click at [251, 338] on icon "button" at bounding box center [259, 350] width 24 height 24
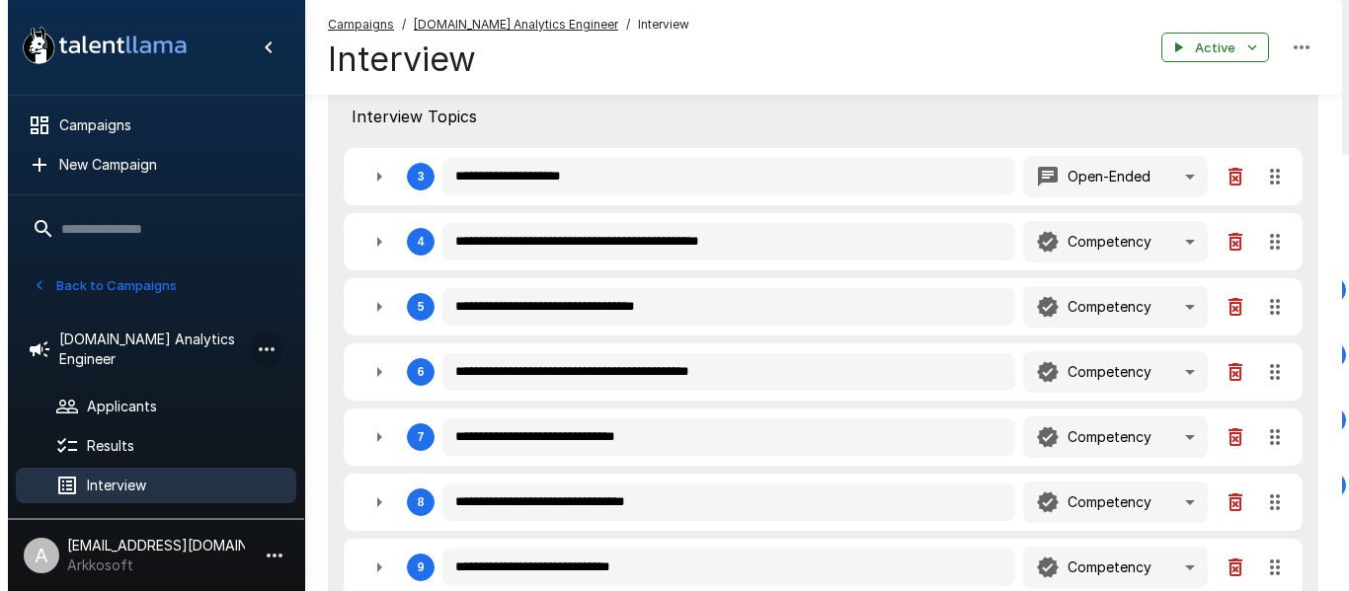
type textarea "*"
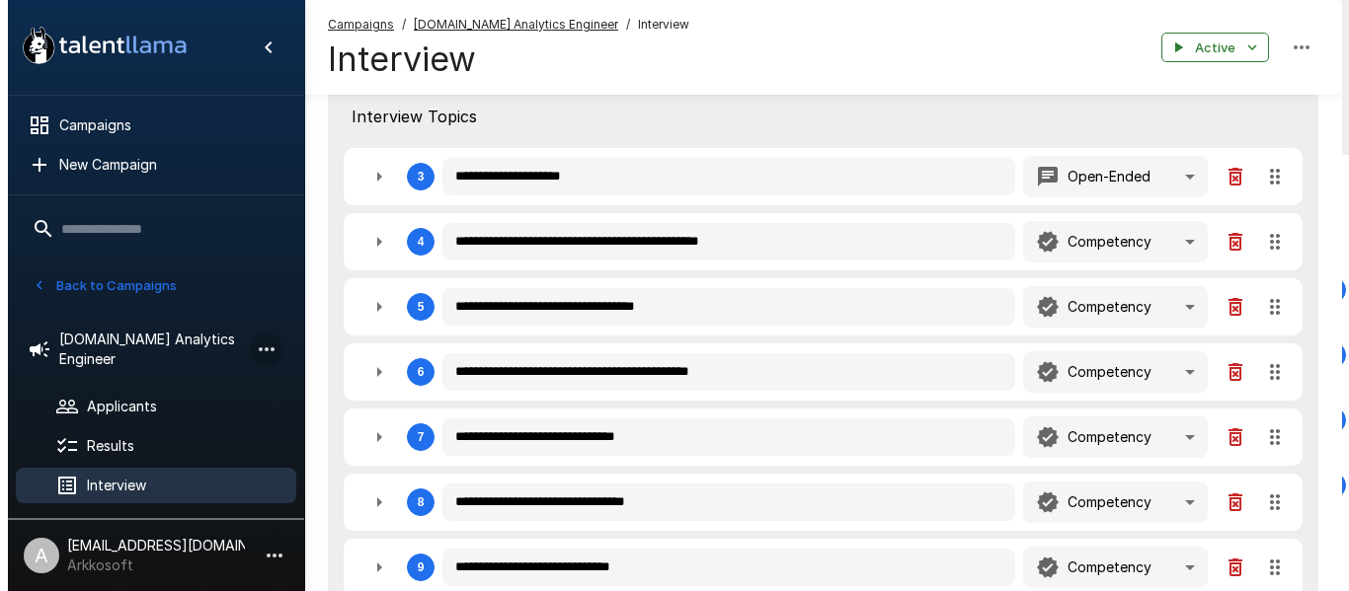
type textarea "*"
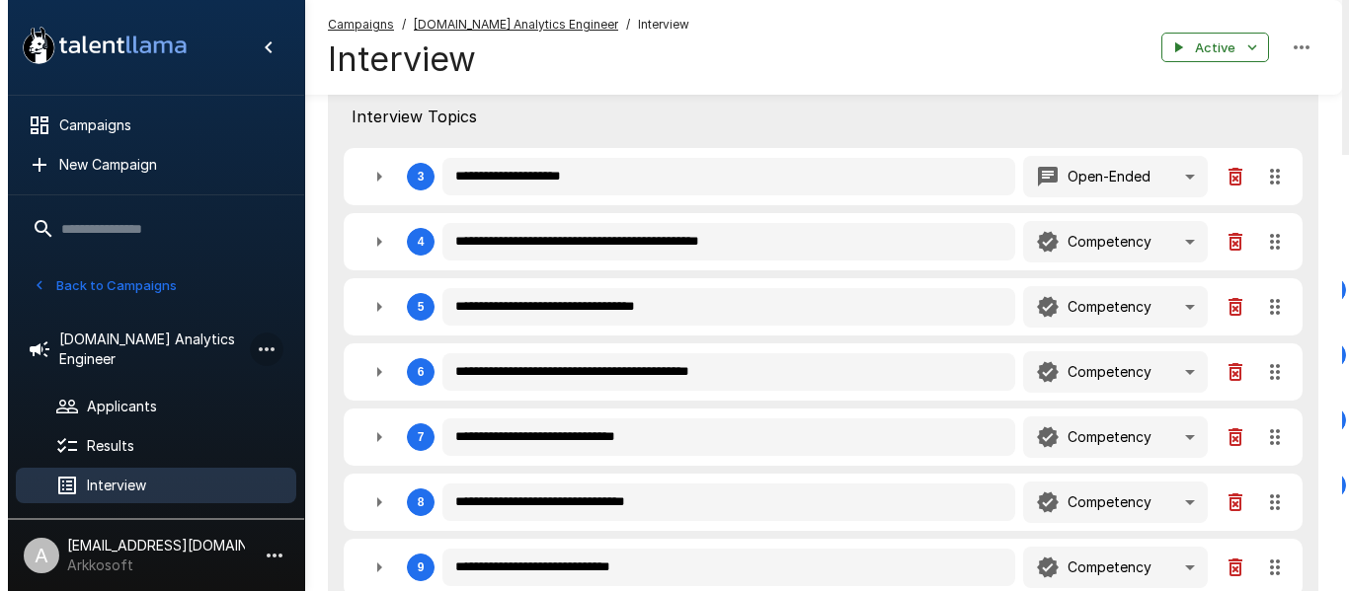
type textarea "*"
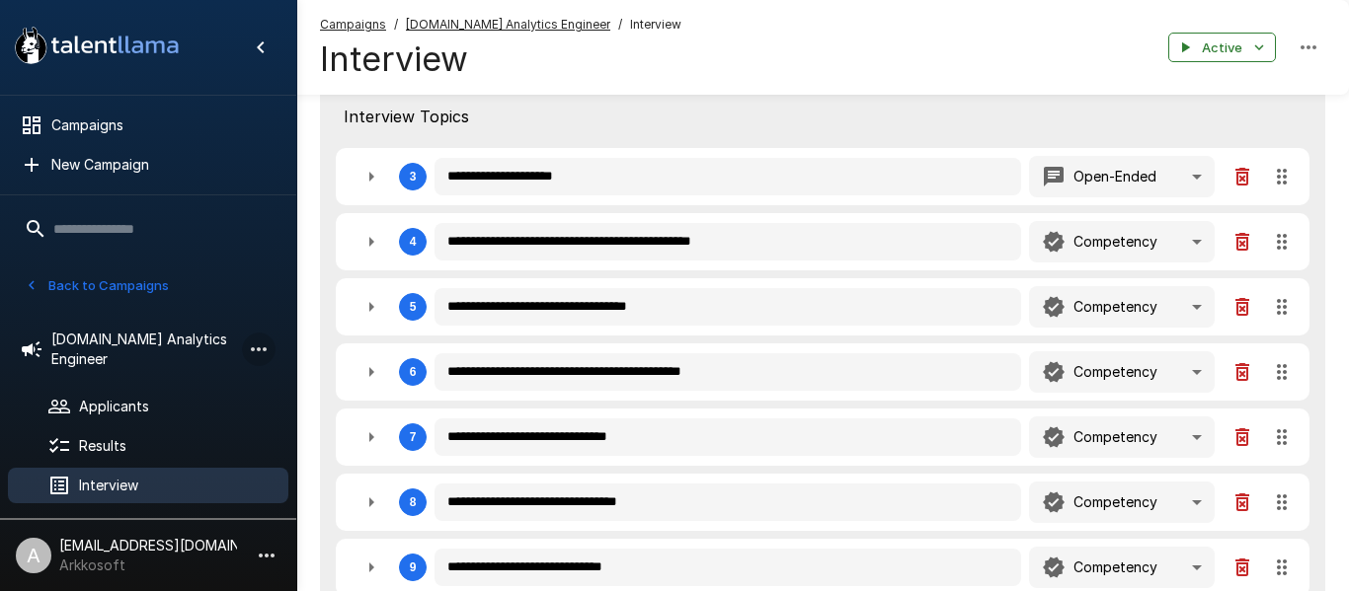
type textarea "*"
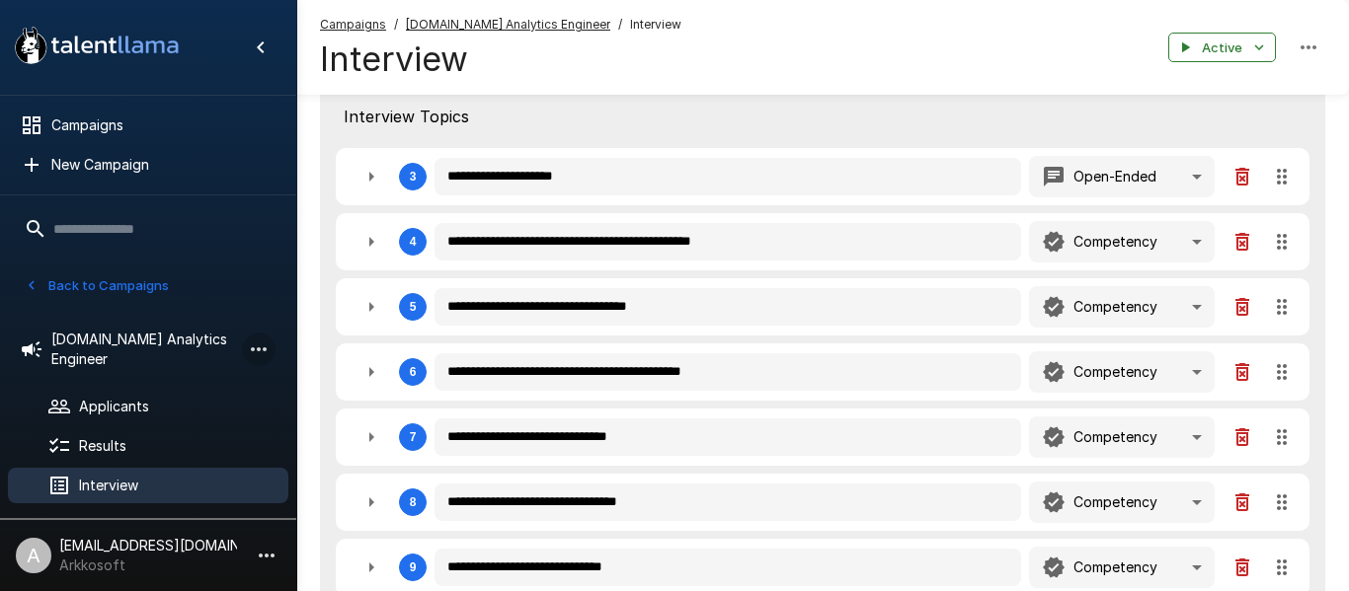
type textarea "*"
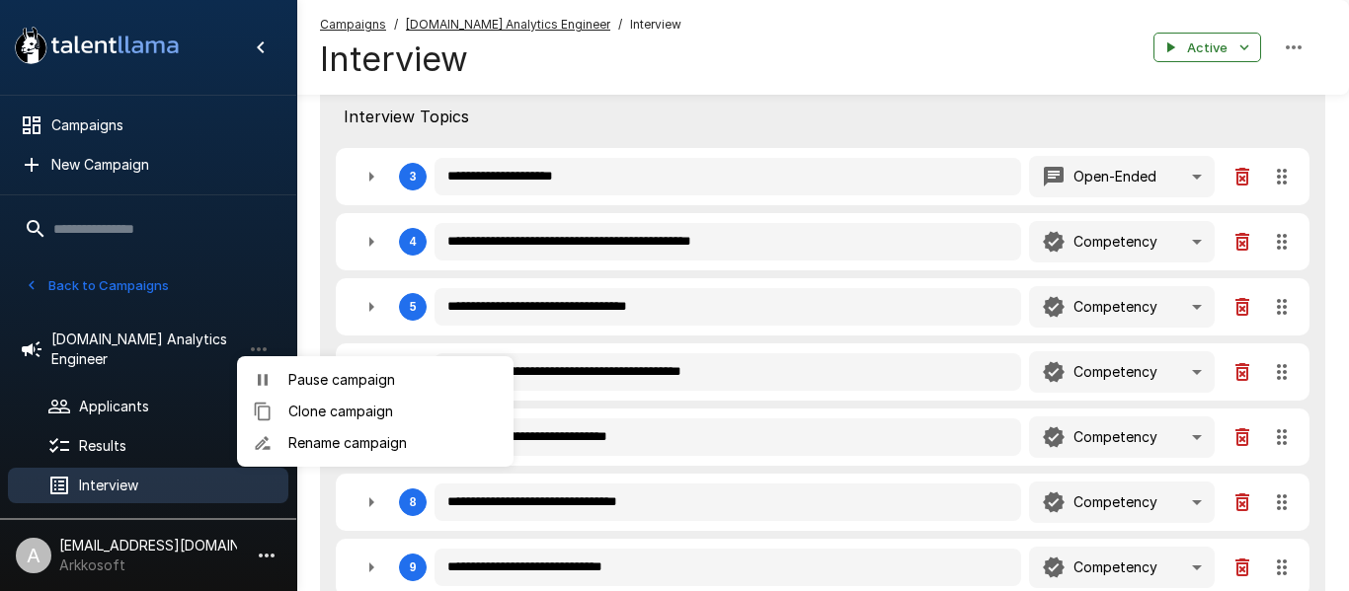
click at [336, 446] on span "Rename campaign" at bounding box center [392, 443] width 209 height 20
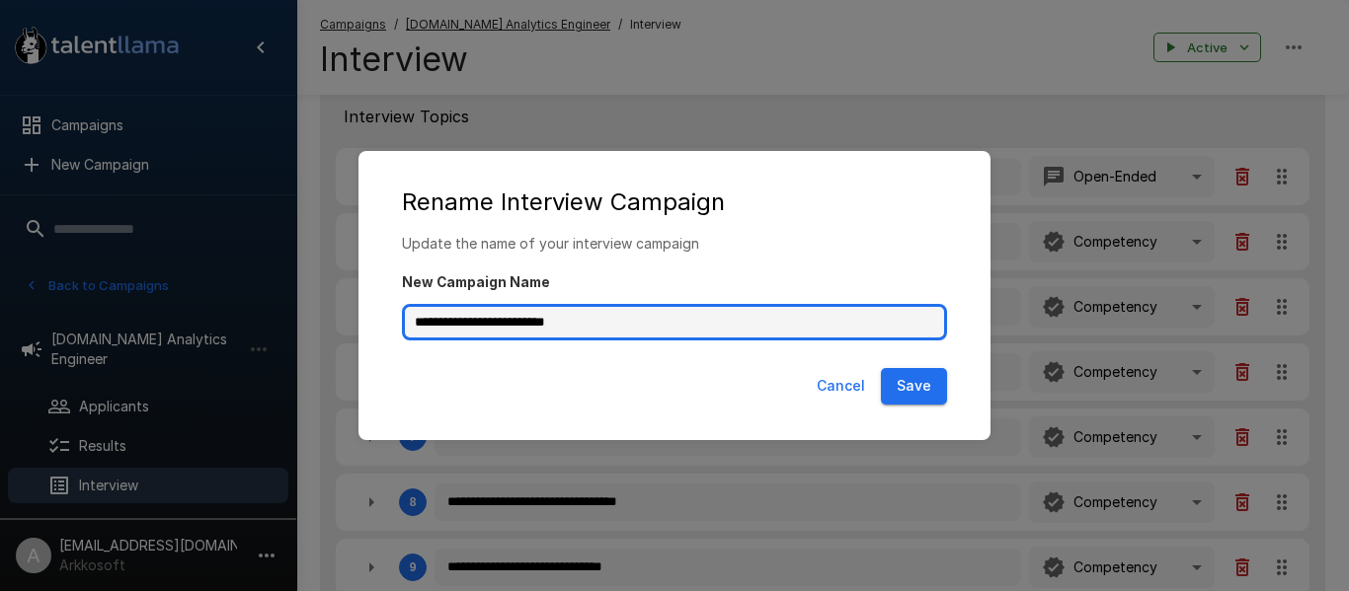
click at [562, 321] on input "**********" at bounding box center [674, 323] width 545 height 38
type input "**********"
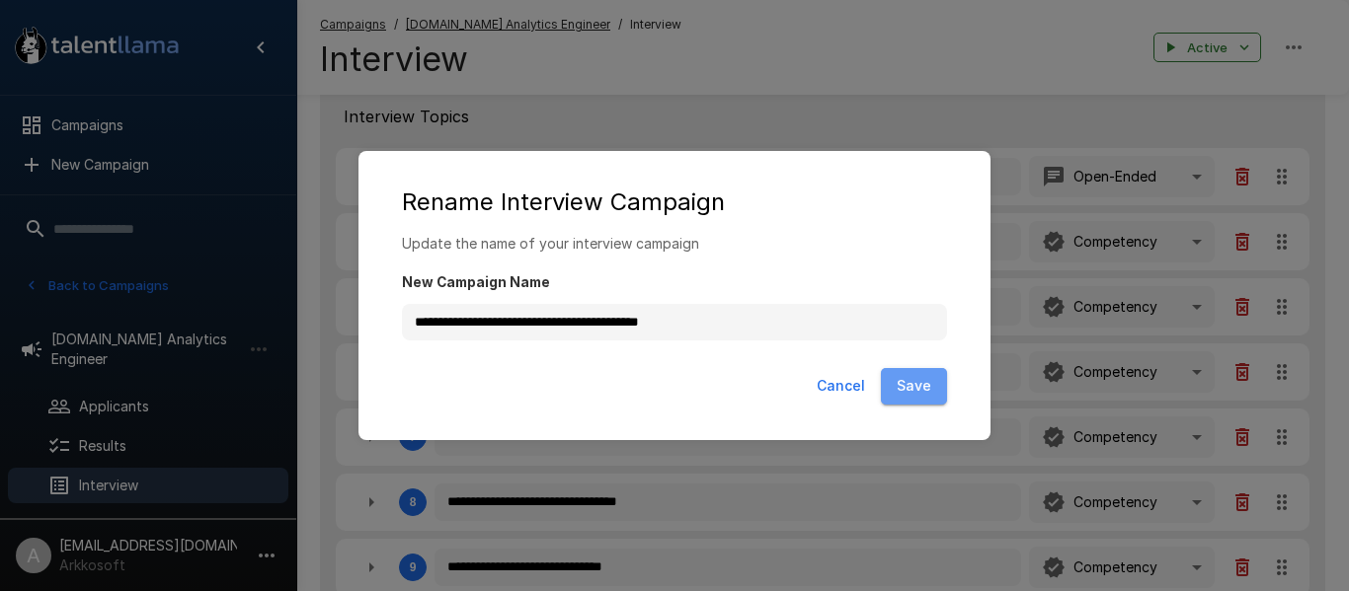
click at [936, 397] on button "Save" at bounding box center [914, 386] width 66 height 37
type textarea "*"
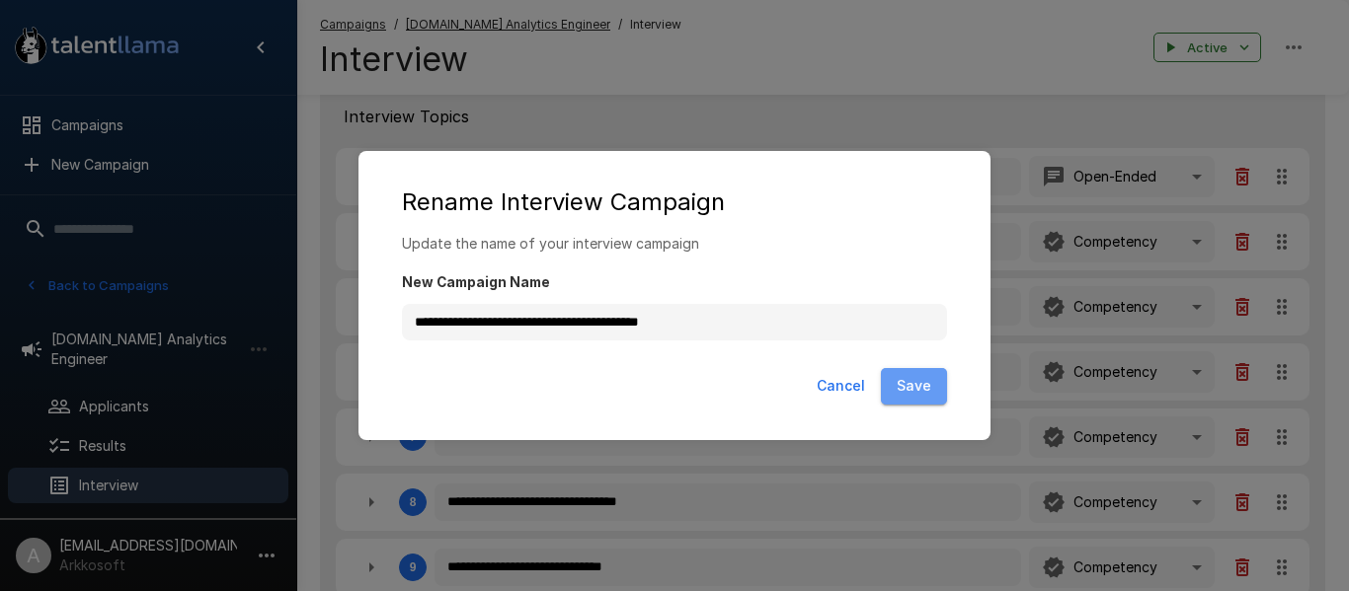
type textarea "*"
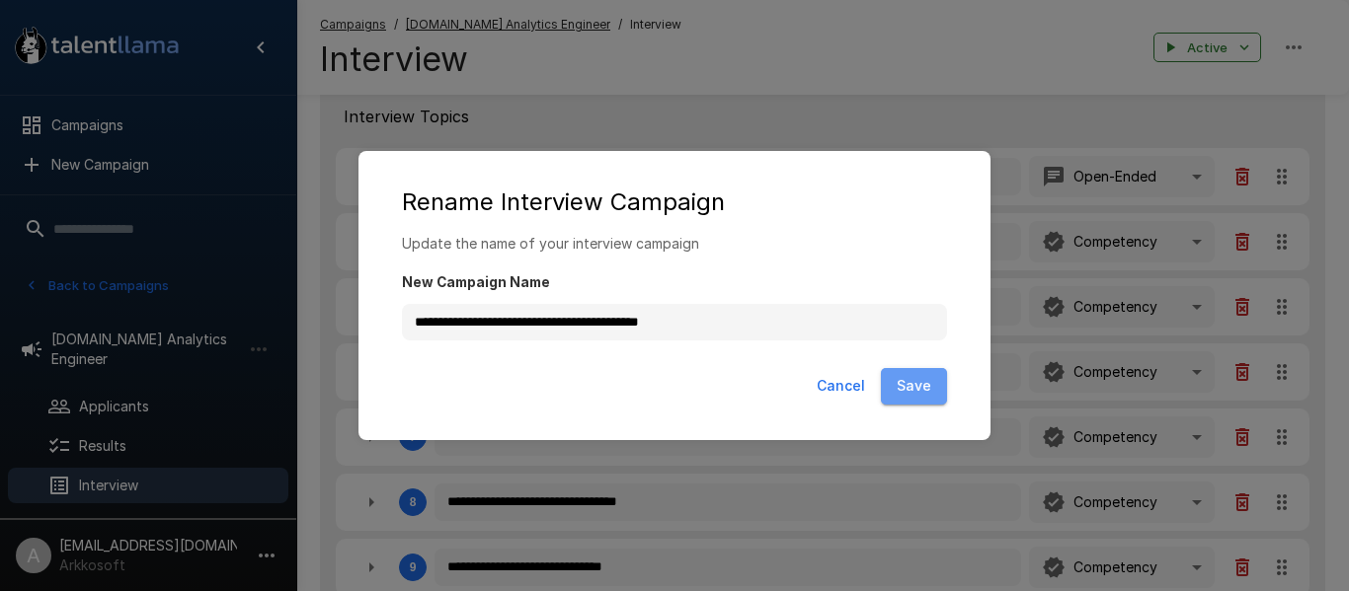
type textarea "*"
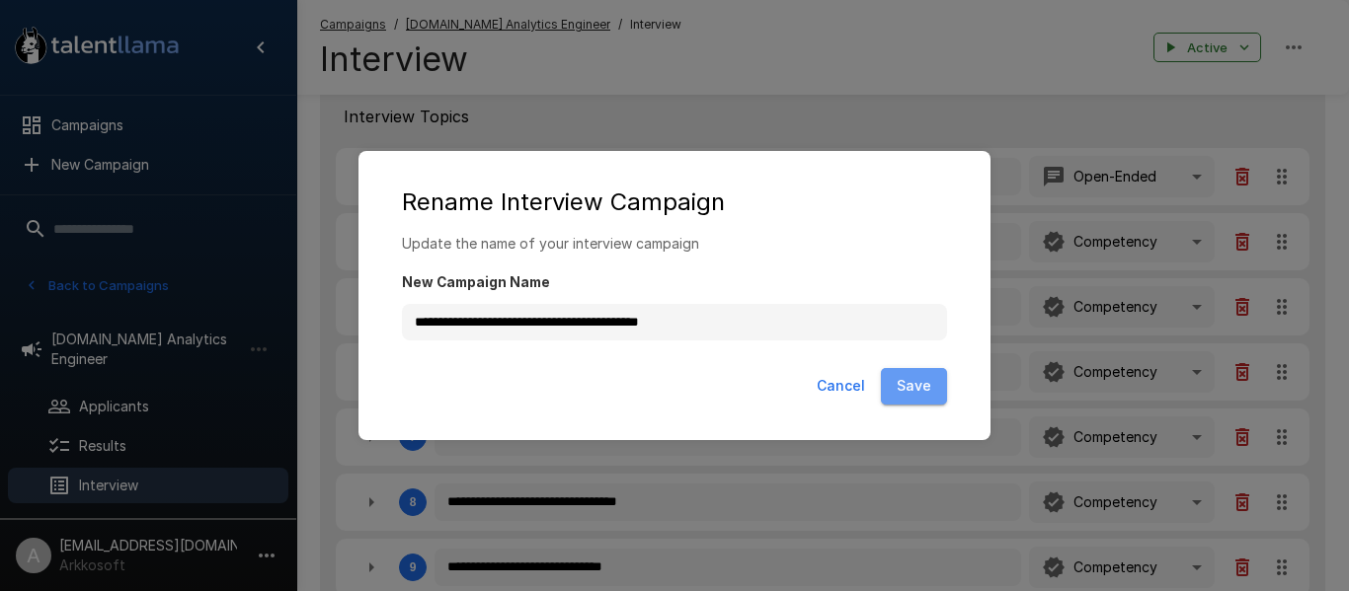
type textarea "*"
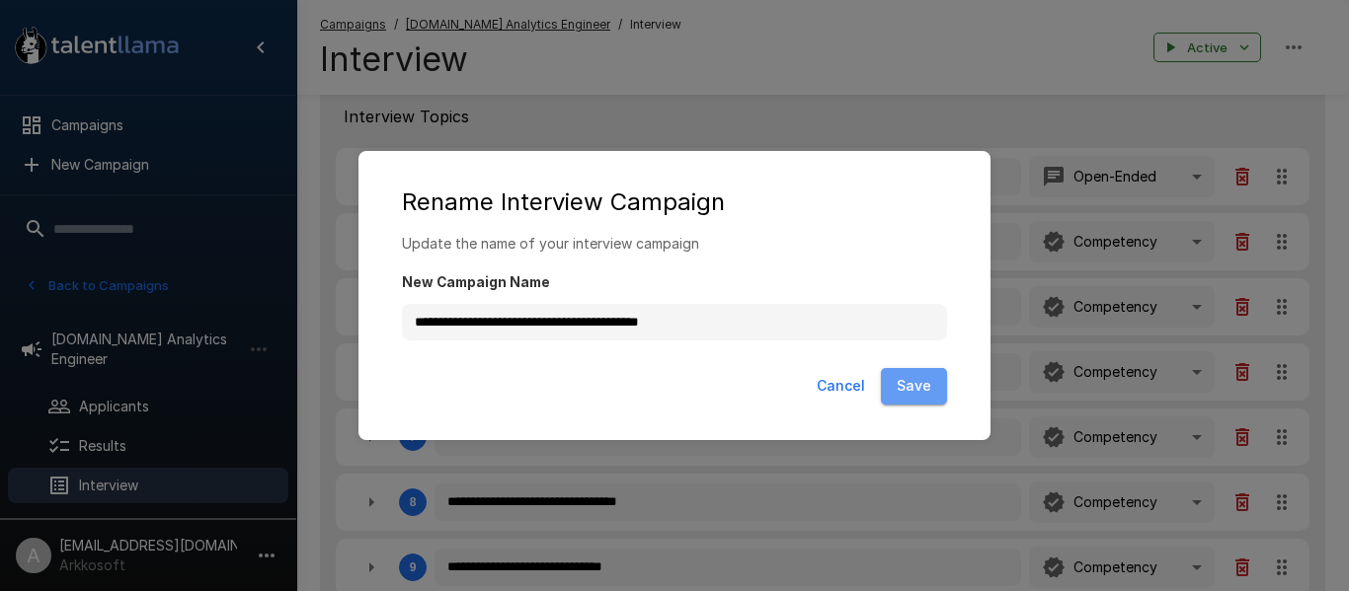
type textarea "*"
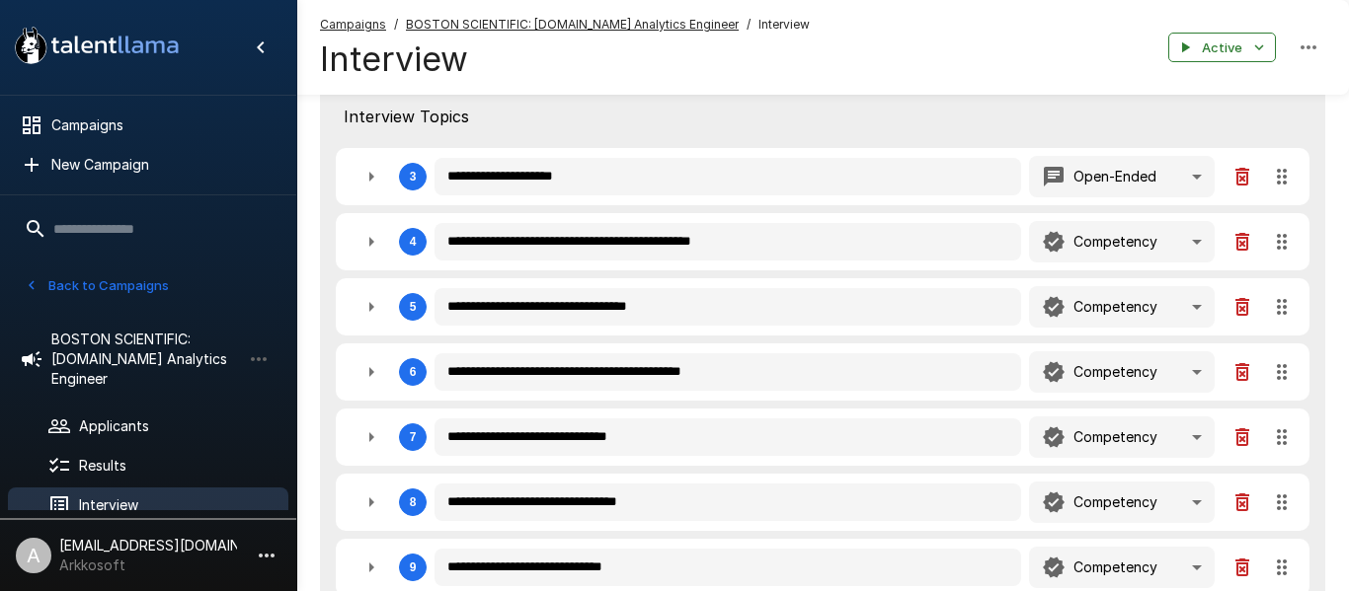
type textarea "*"
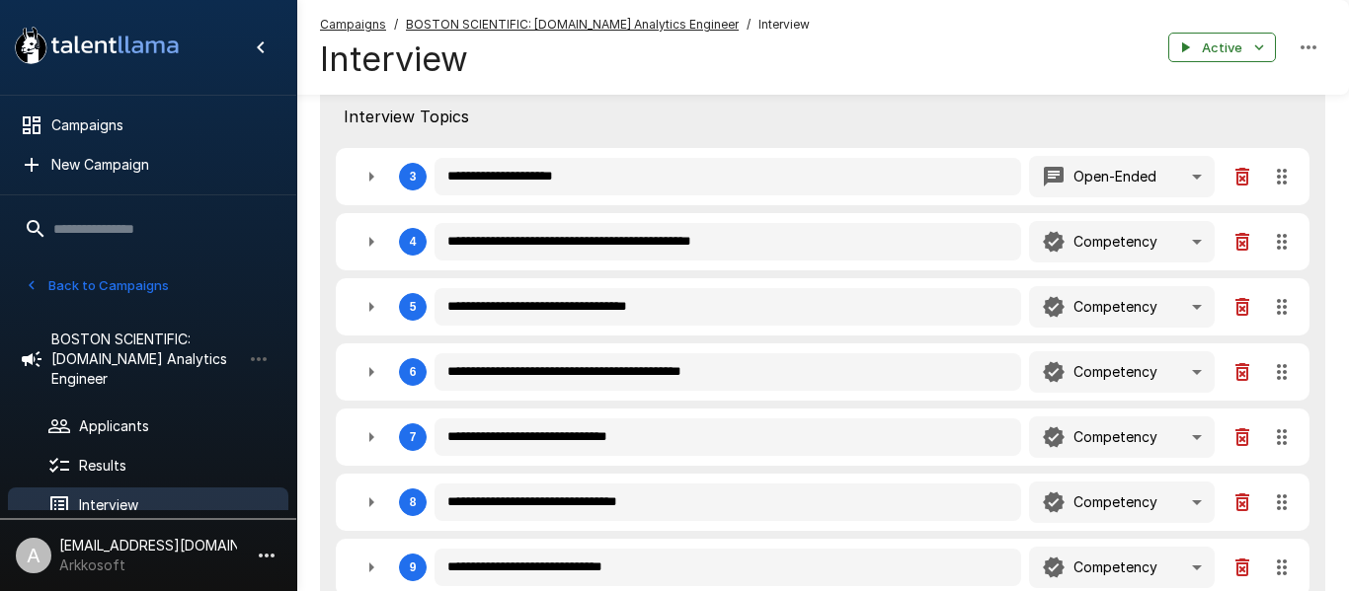
type textarea "*"
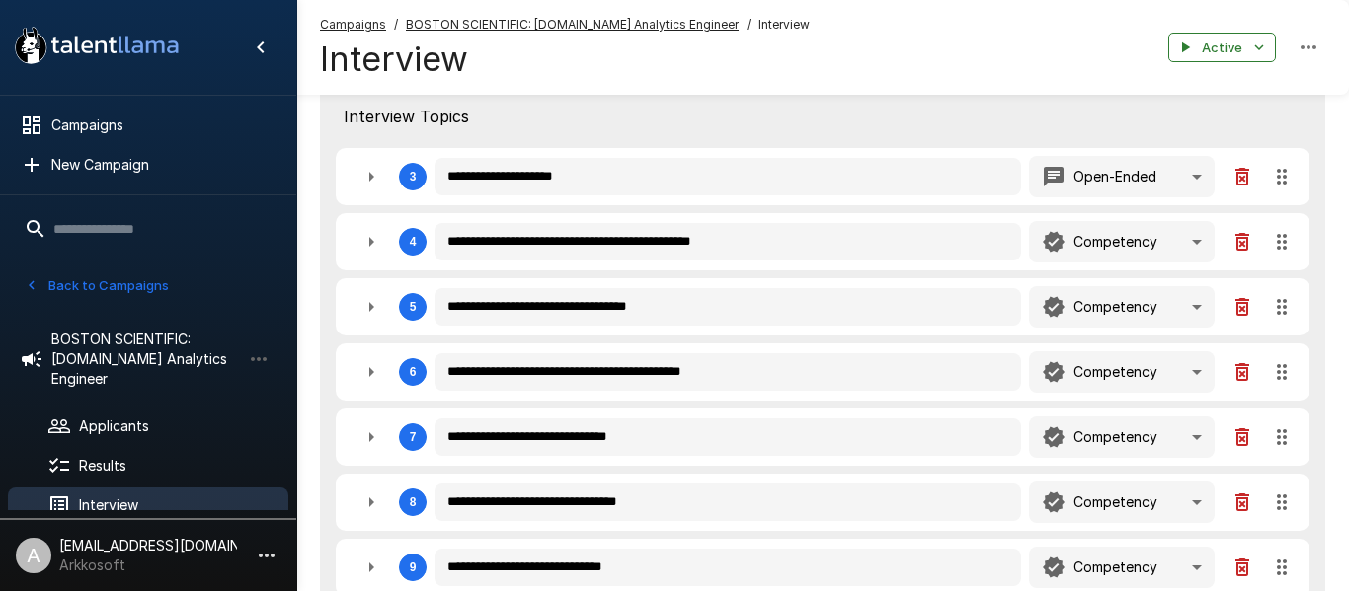
type textarea "*"
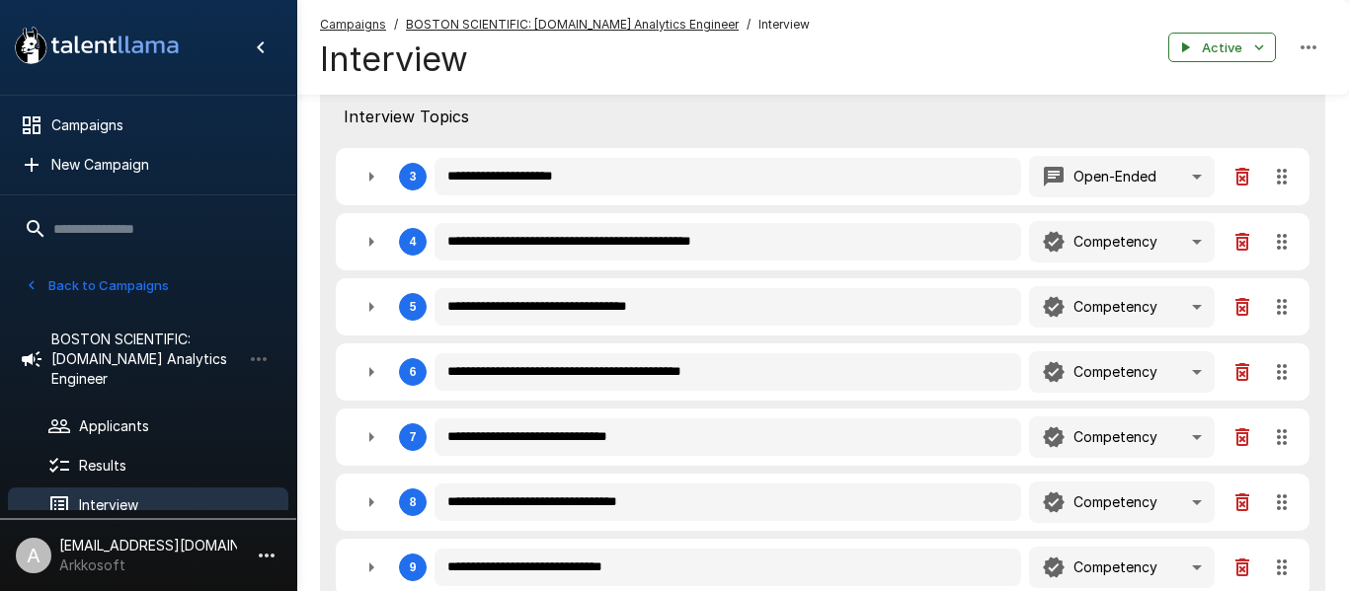
type textarea "*"
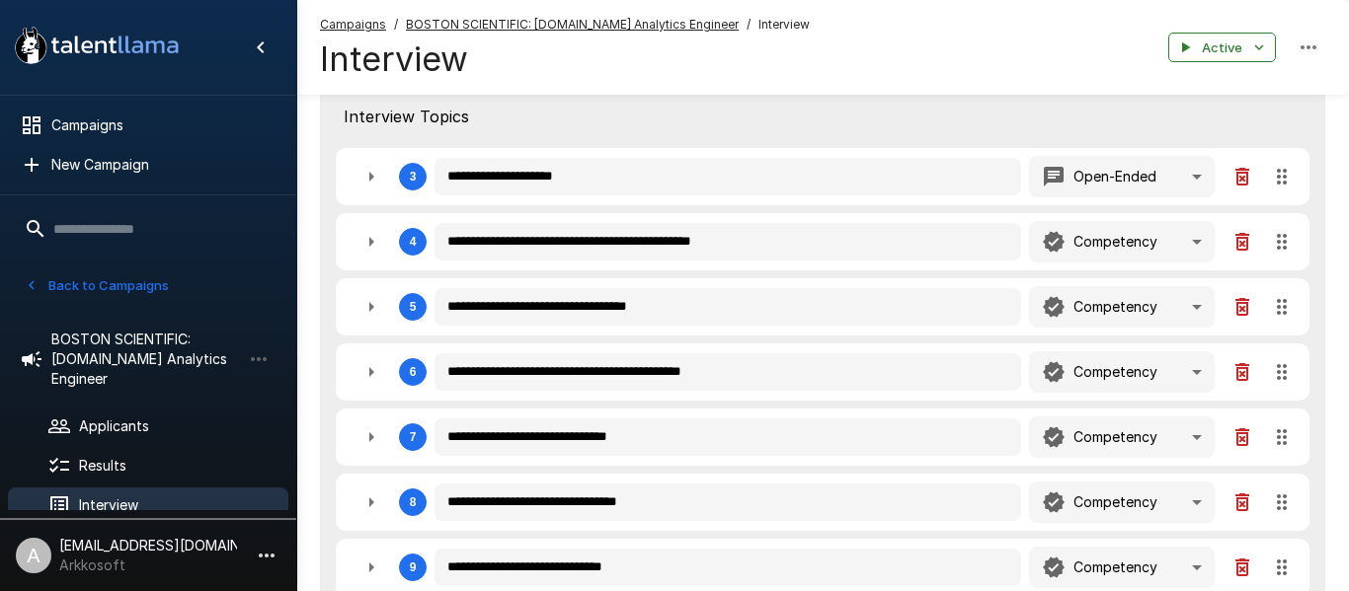
type textarea "*"
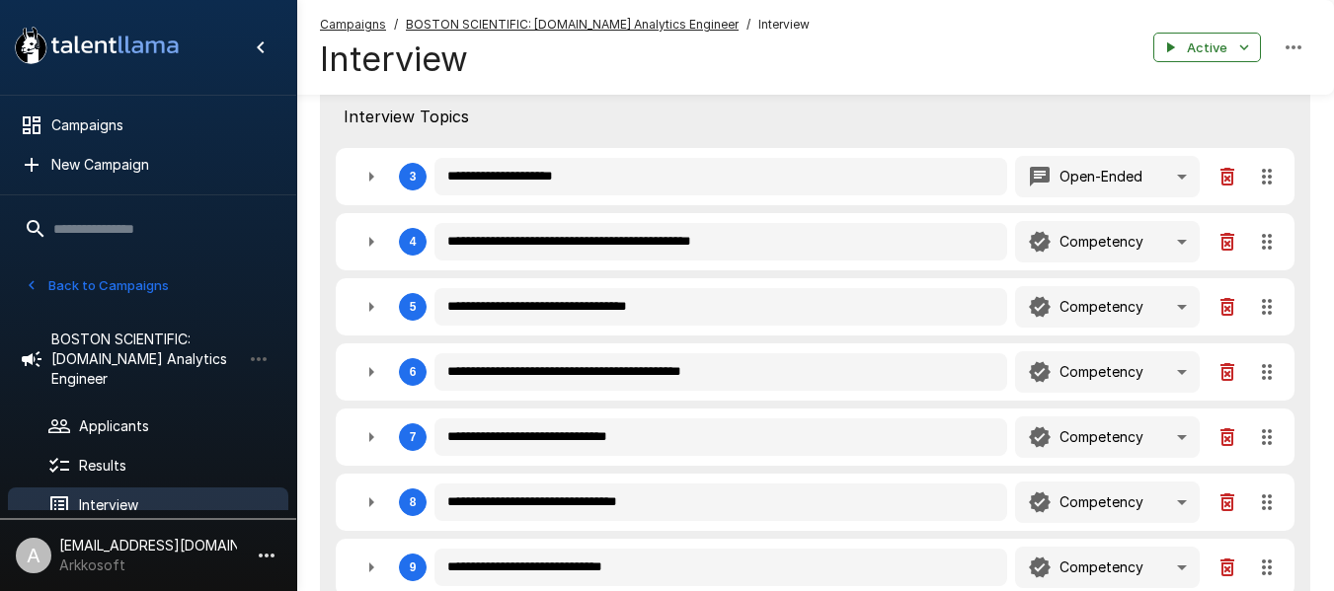
type textarea "*"
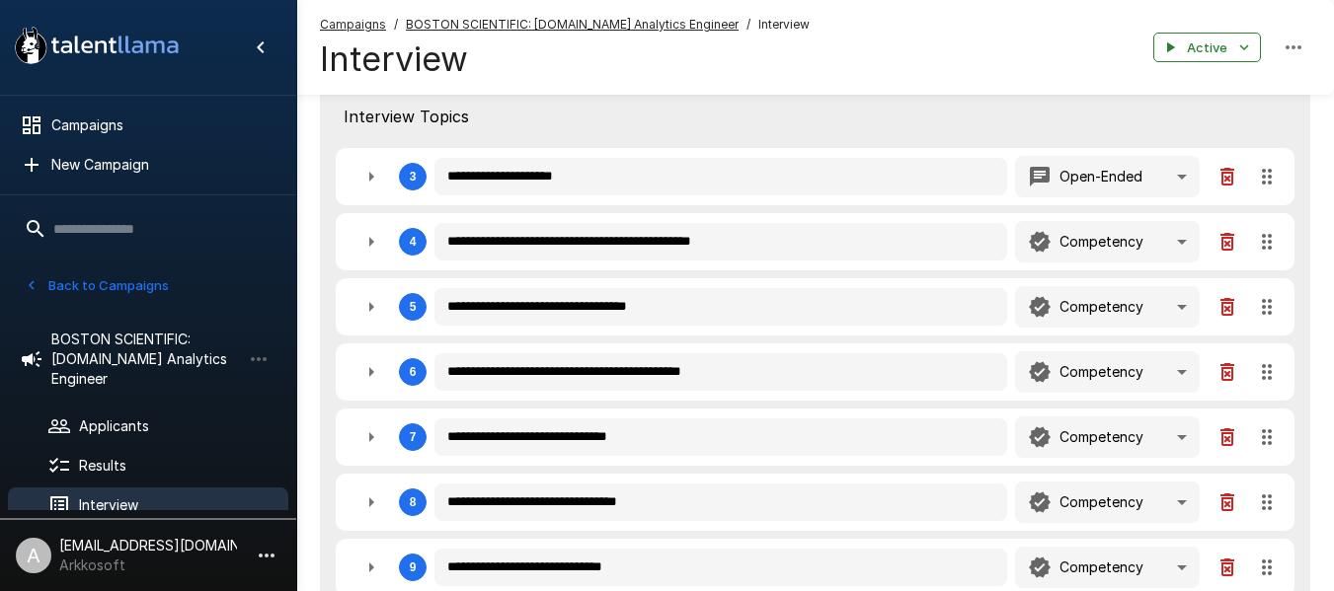
type textarea "*"
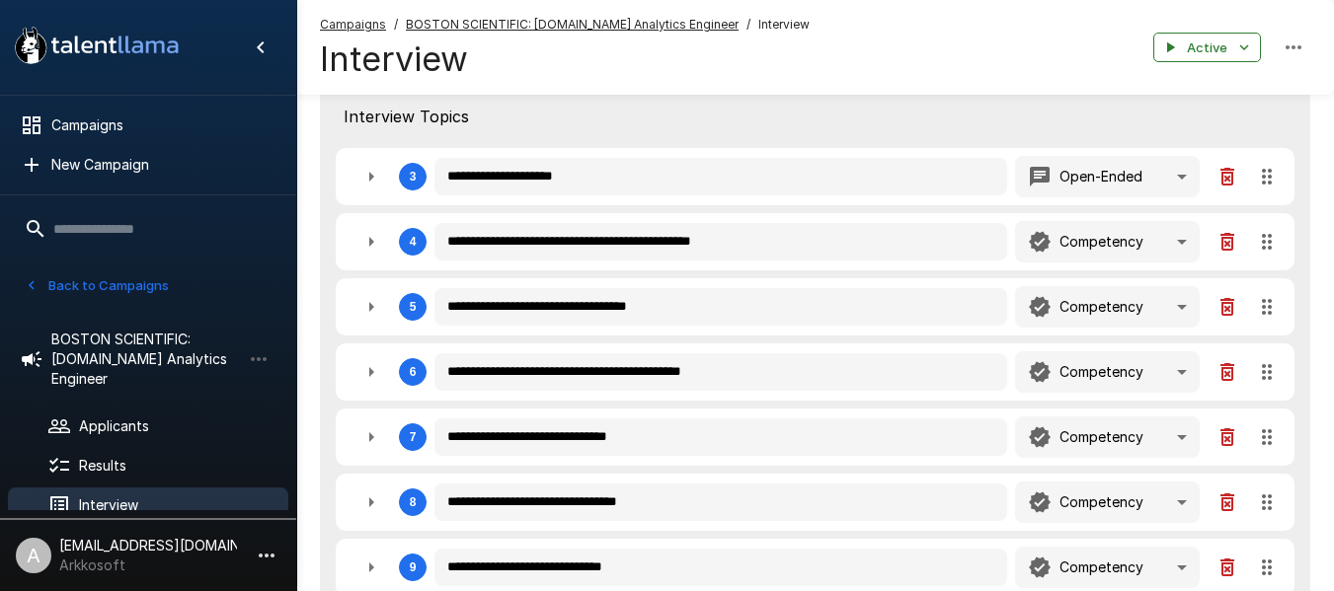
type textarea "*"
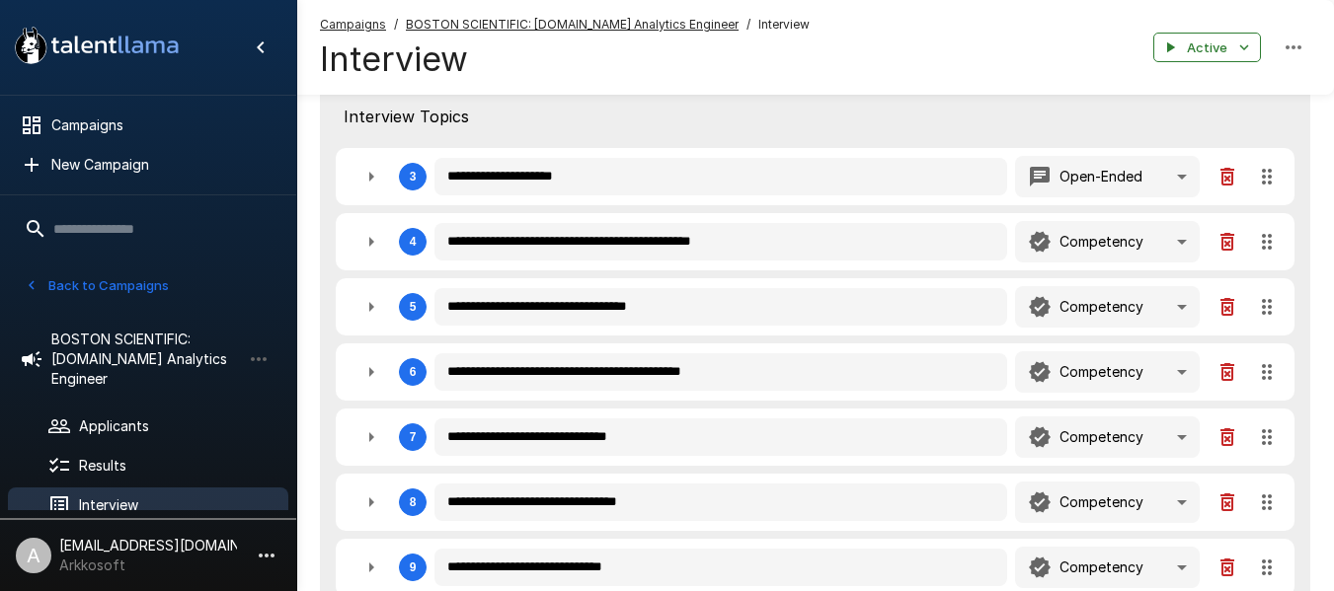
type textarea "*"
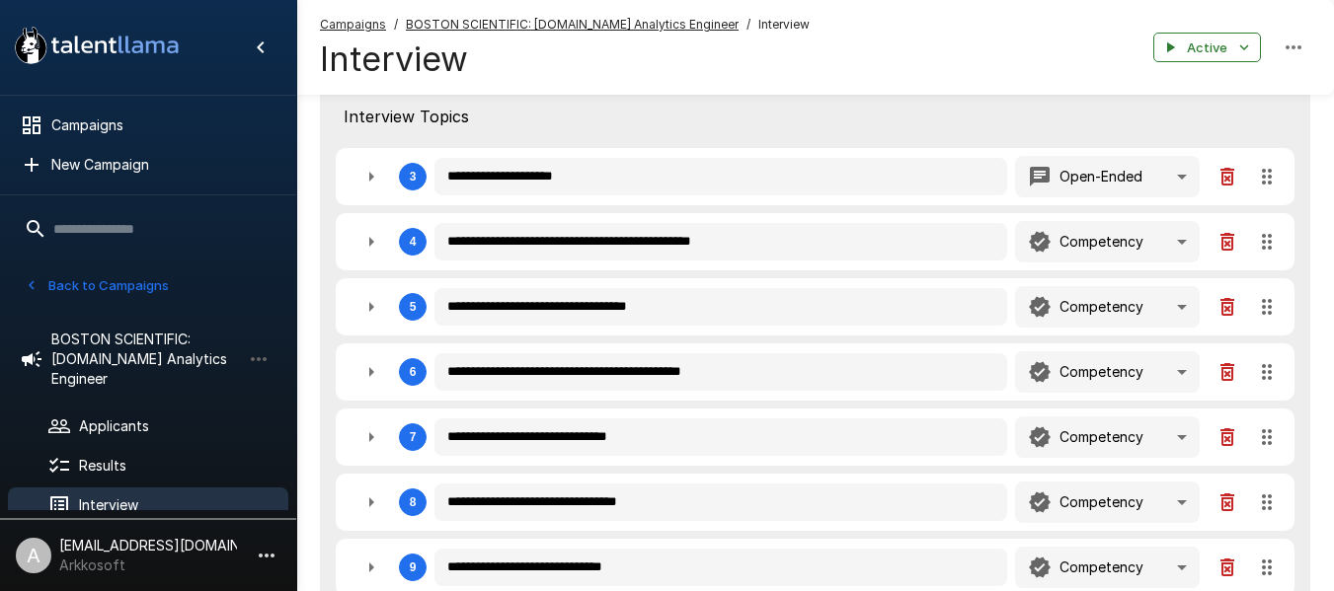
type textarea "*"
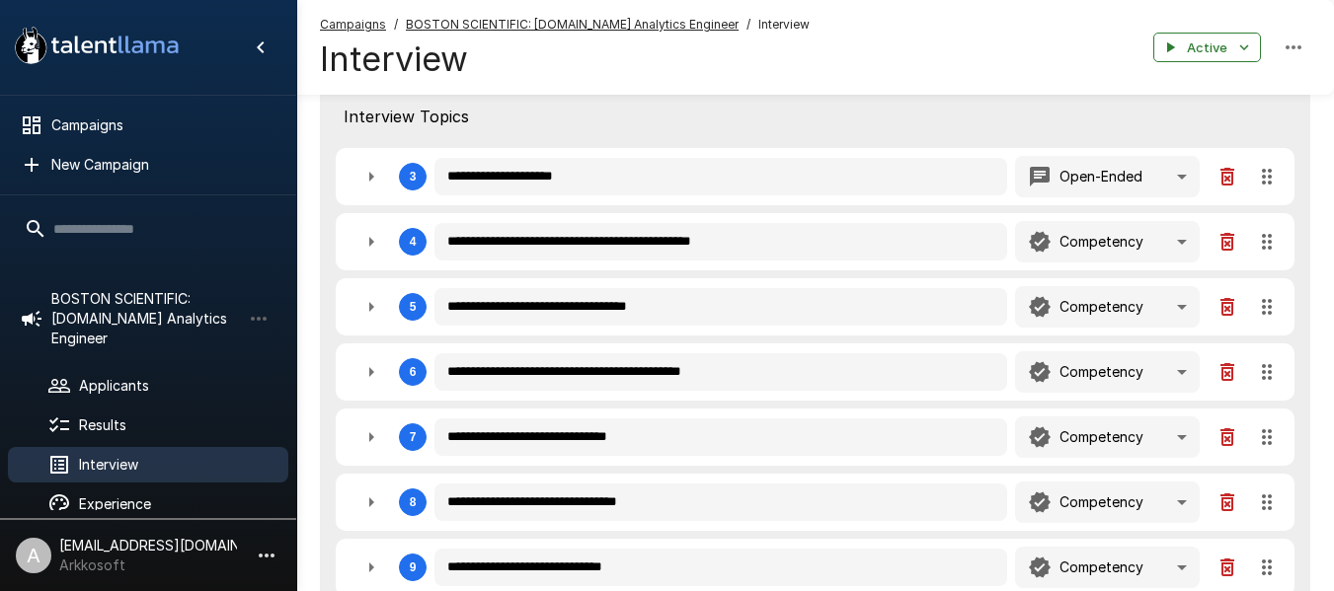
scroll to position [0, 0]
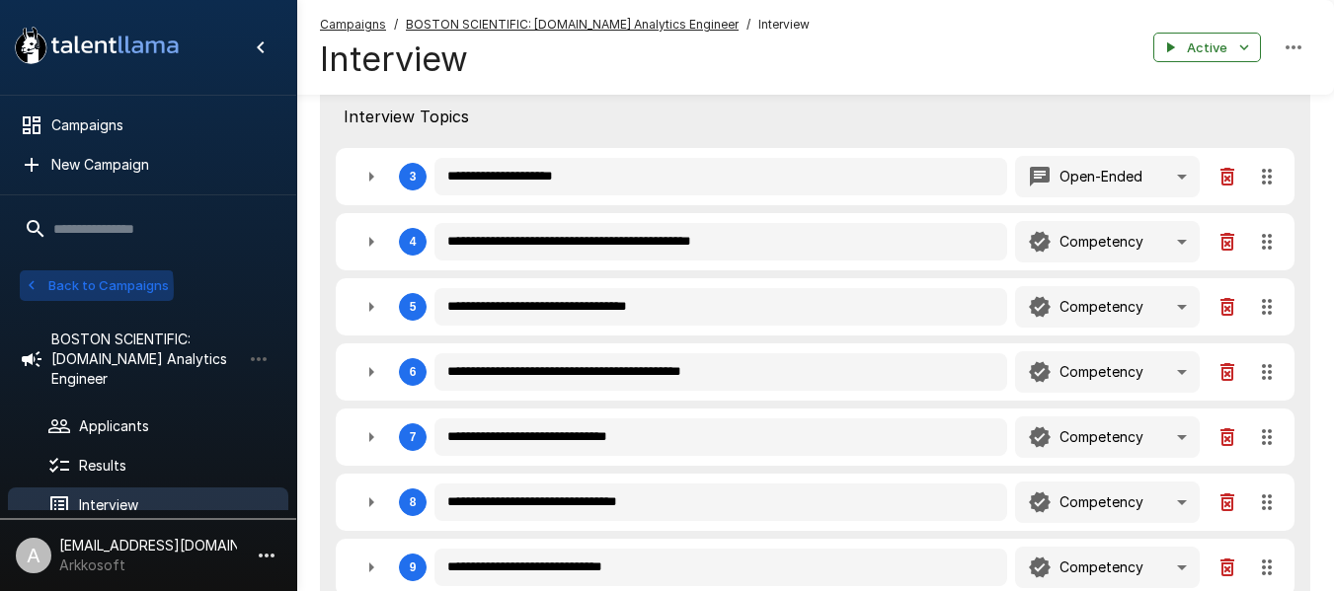
click at [27, 289] on icon "button" at bounding box center [32, 285] width 18 height 18
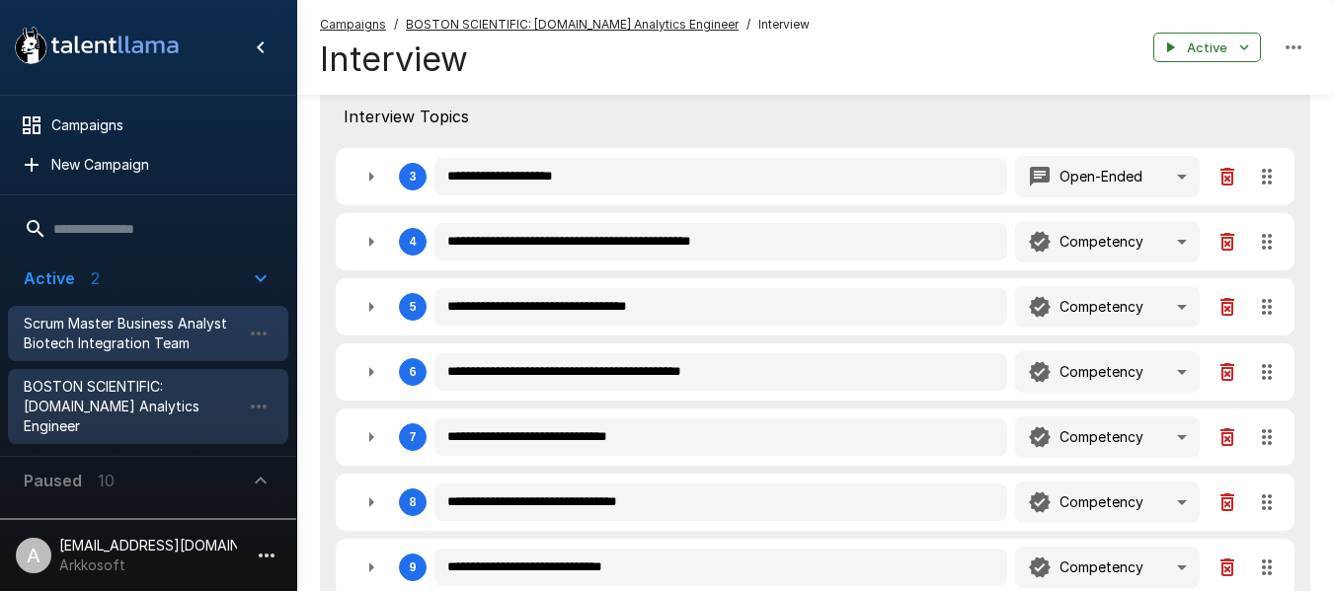
click at [66, 334] on span "Scrum Master Business Analyst Biotech Integration Team" at bounding box center [132, 333] width 217 height 39
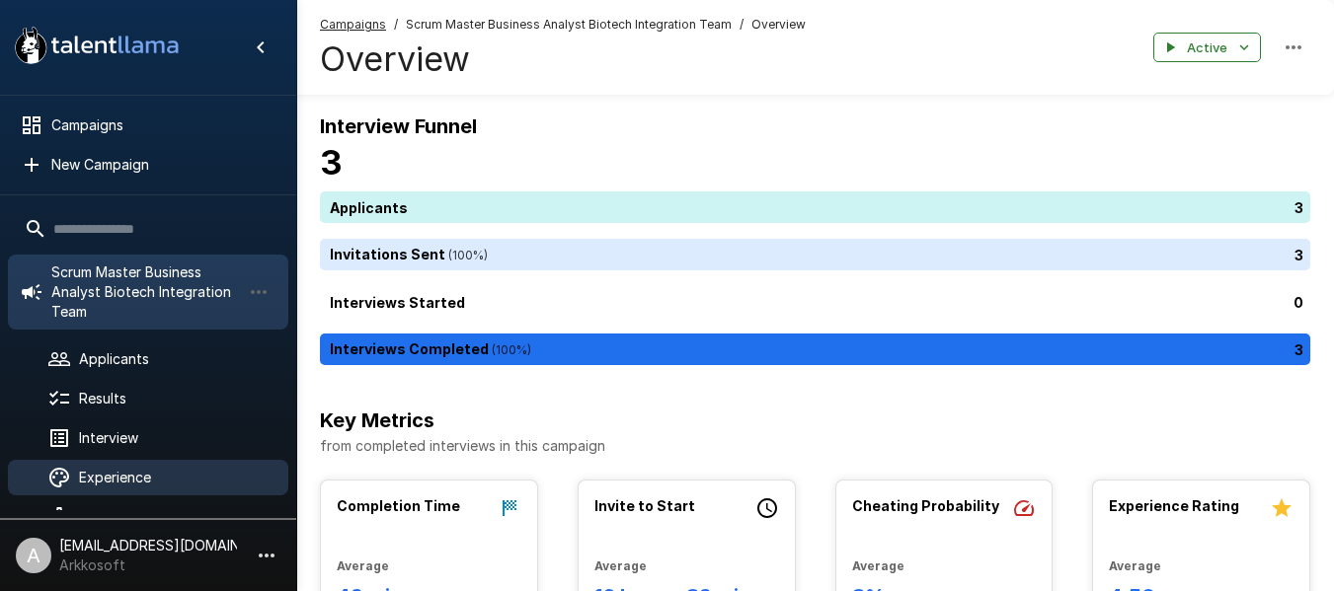
scroll to position [99, 0]
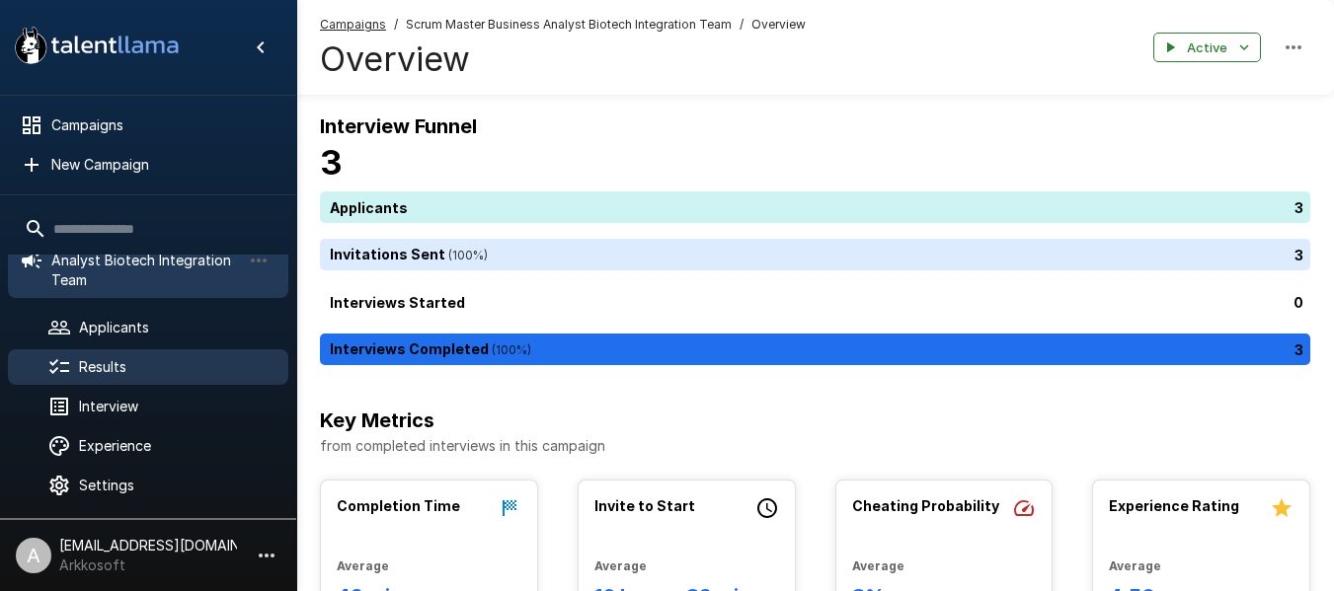
click at [114, 357] on span "Results" at bounding box center [176, 367] width 194 height 20
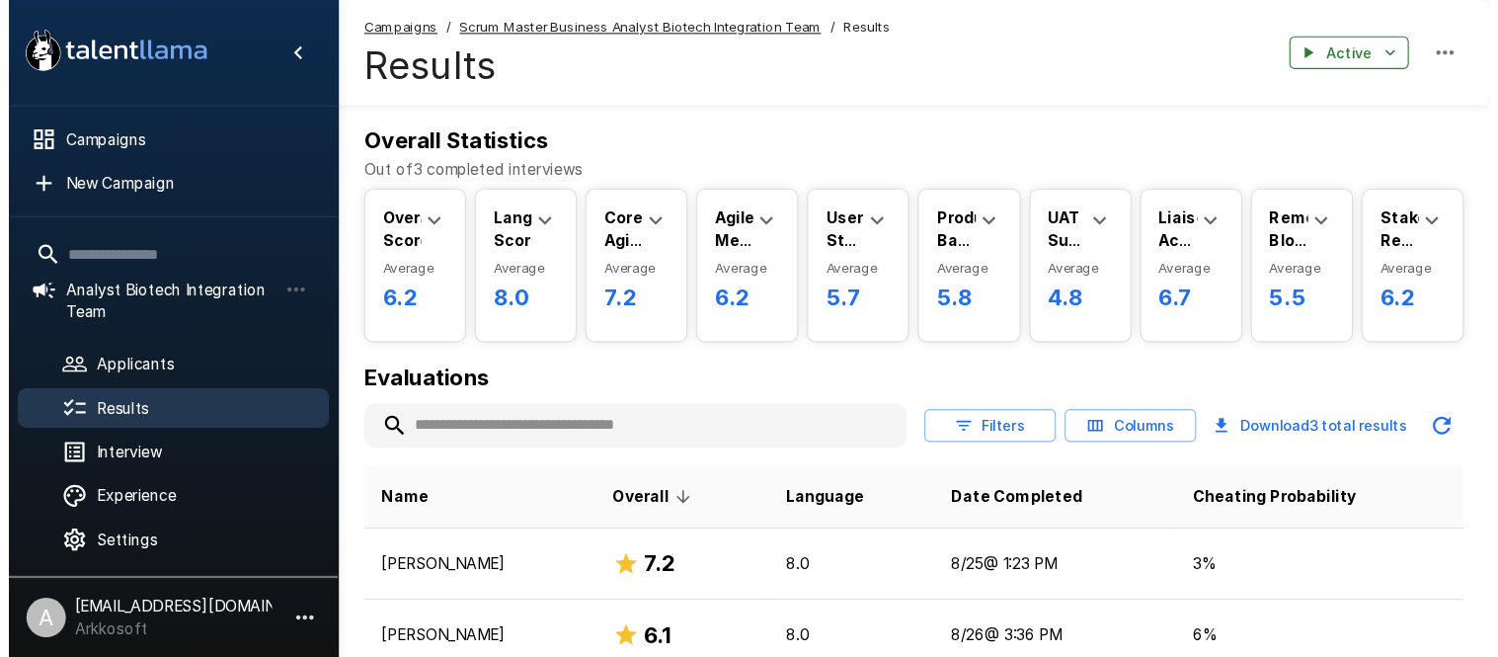
scroll to position [37, 0]
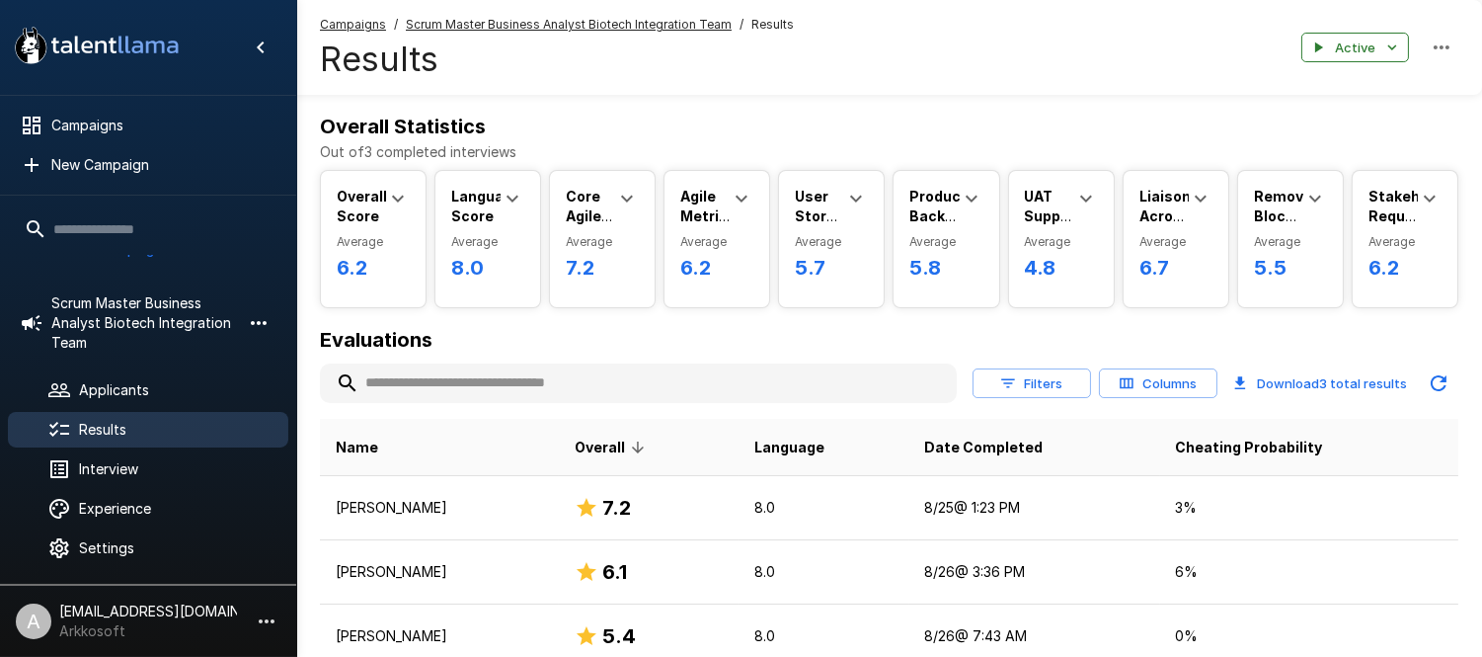
click at [251, 321] on icon "button" at bounding box center [259, 323] width 16 height 4
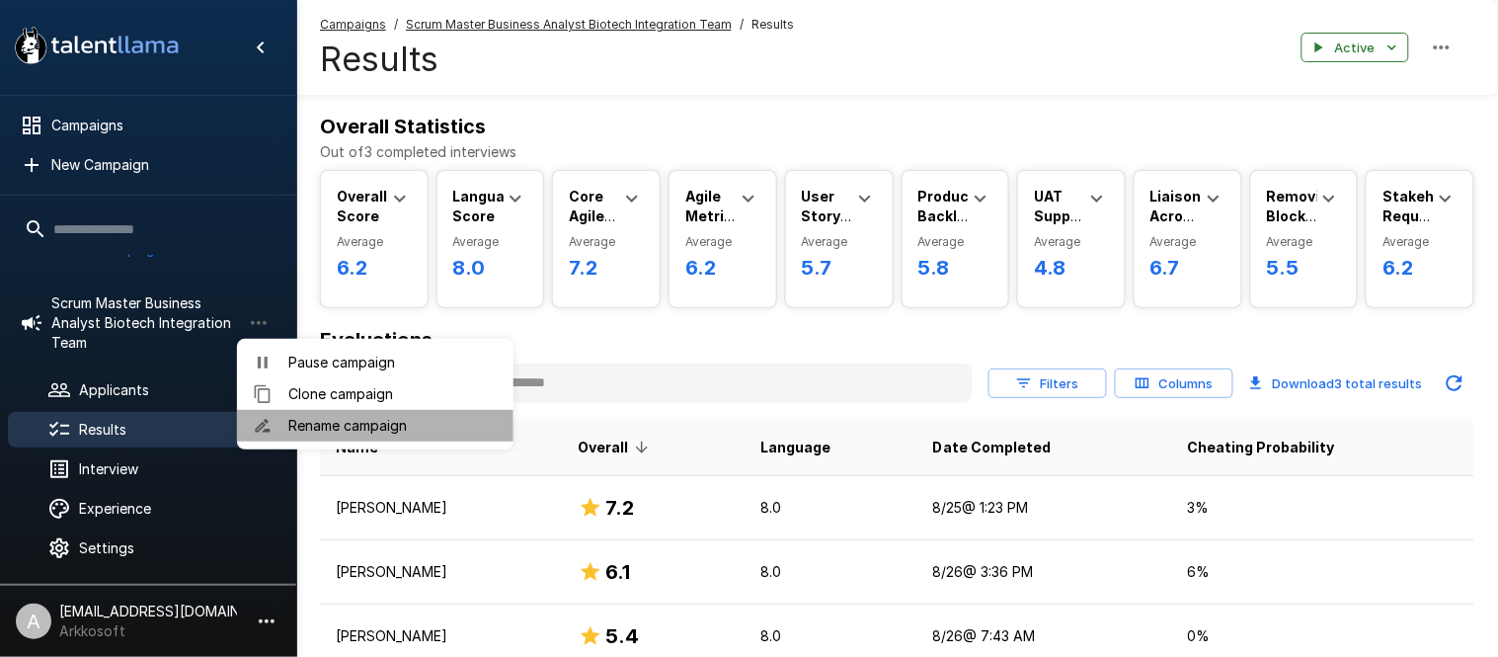
click at [292, 421] on span "Rename campaign" at bounding box center [392, 426] width 209 height 20
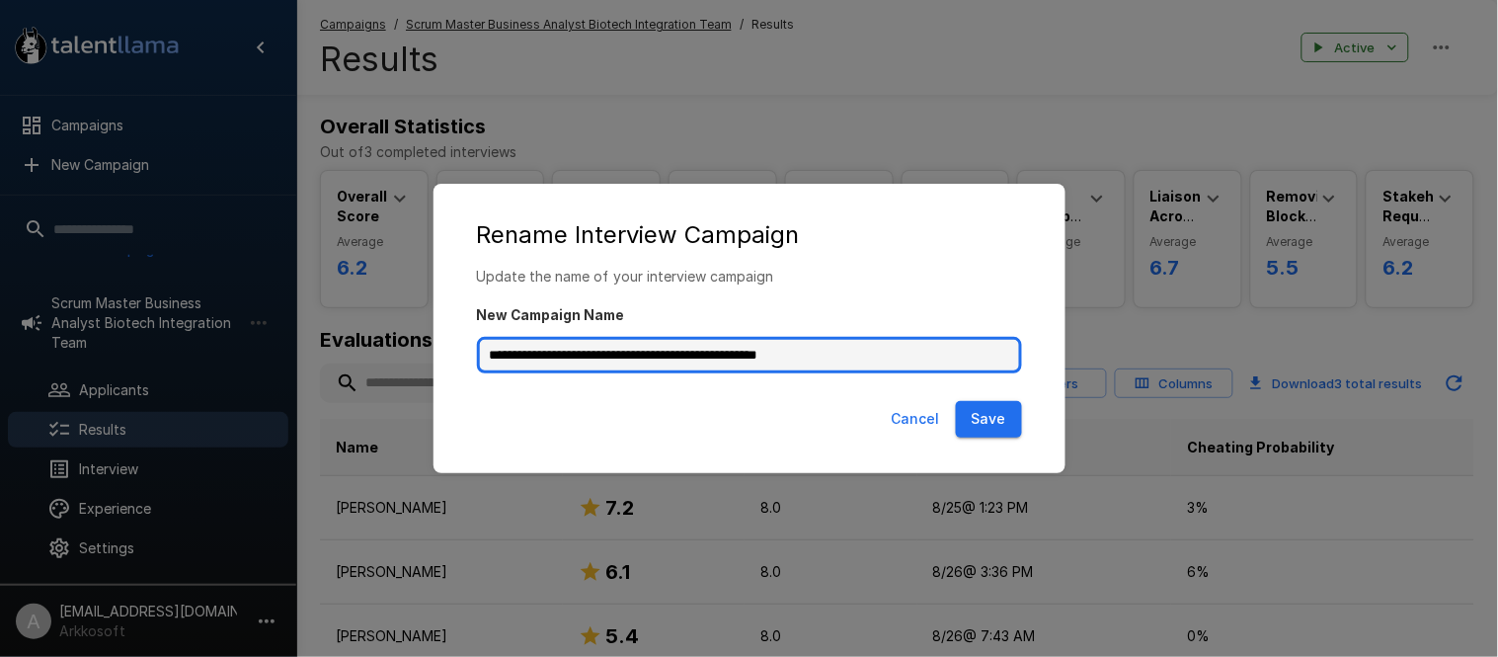
click at [604, 370] on input "**********" at bounding box center [749, 356] width 545 height 38
click at [604, 369] on input "**********" at bounding box center [749, 356] width 545 height 38
click at [564, 359] on input "**********" at bounding box center [749, 356] width 545 height 38
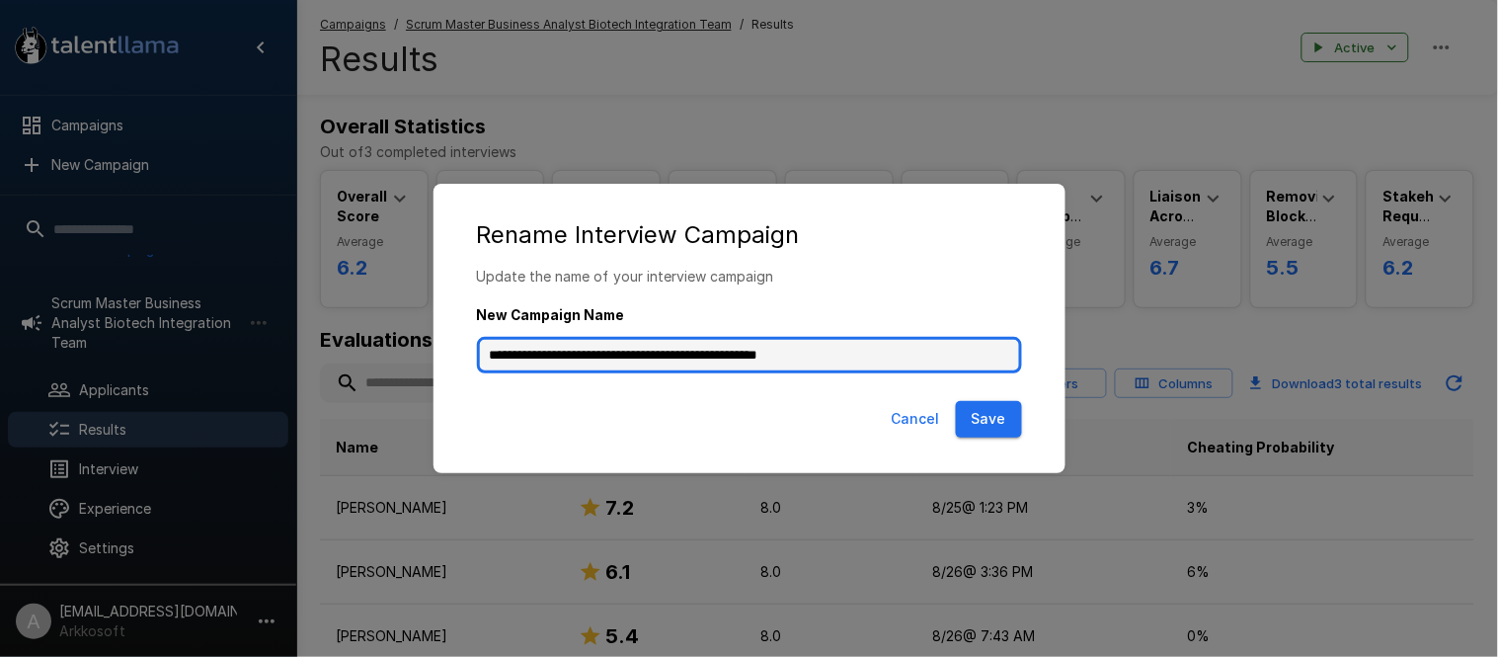
click at [564, 359] on input "**********" at bounding box center [749, 356] width 545 height 38
type input "**********"
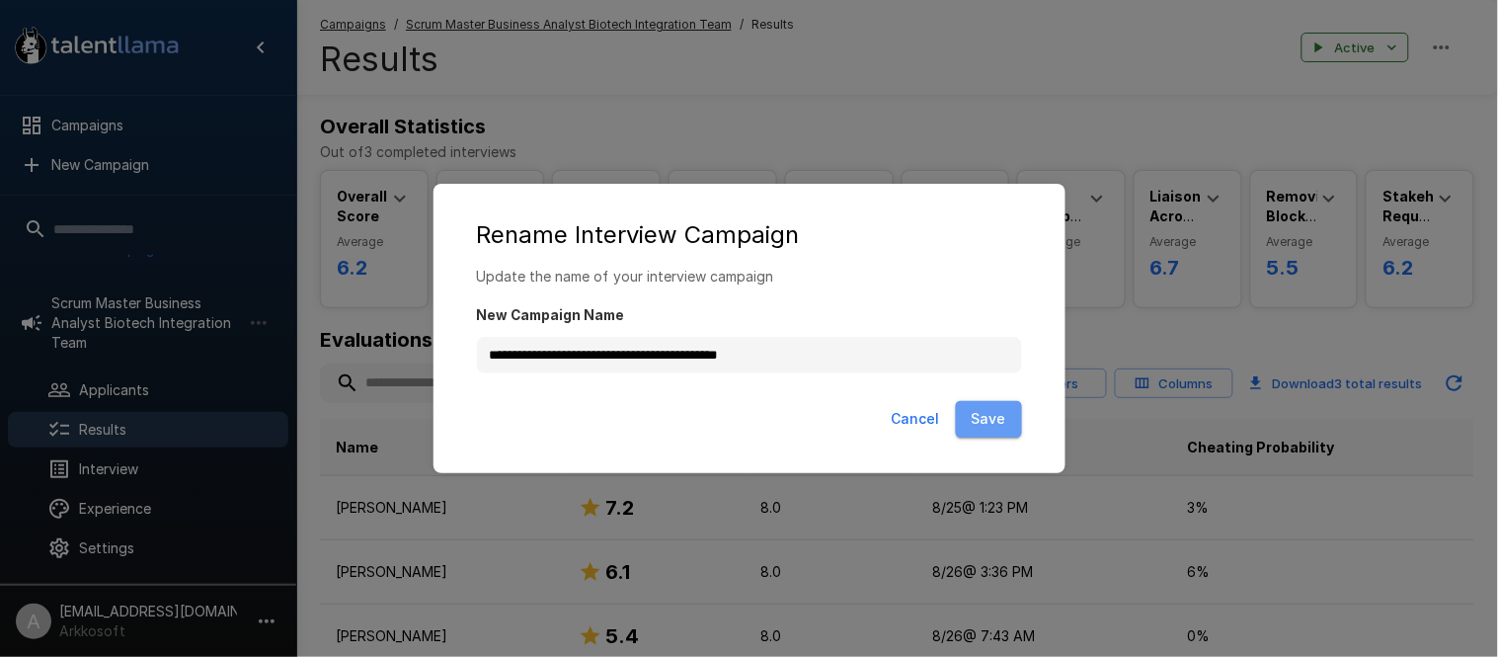
click at [979, 415] on button "Save" at bounding box center [989, 419] width 66 height 37
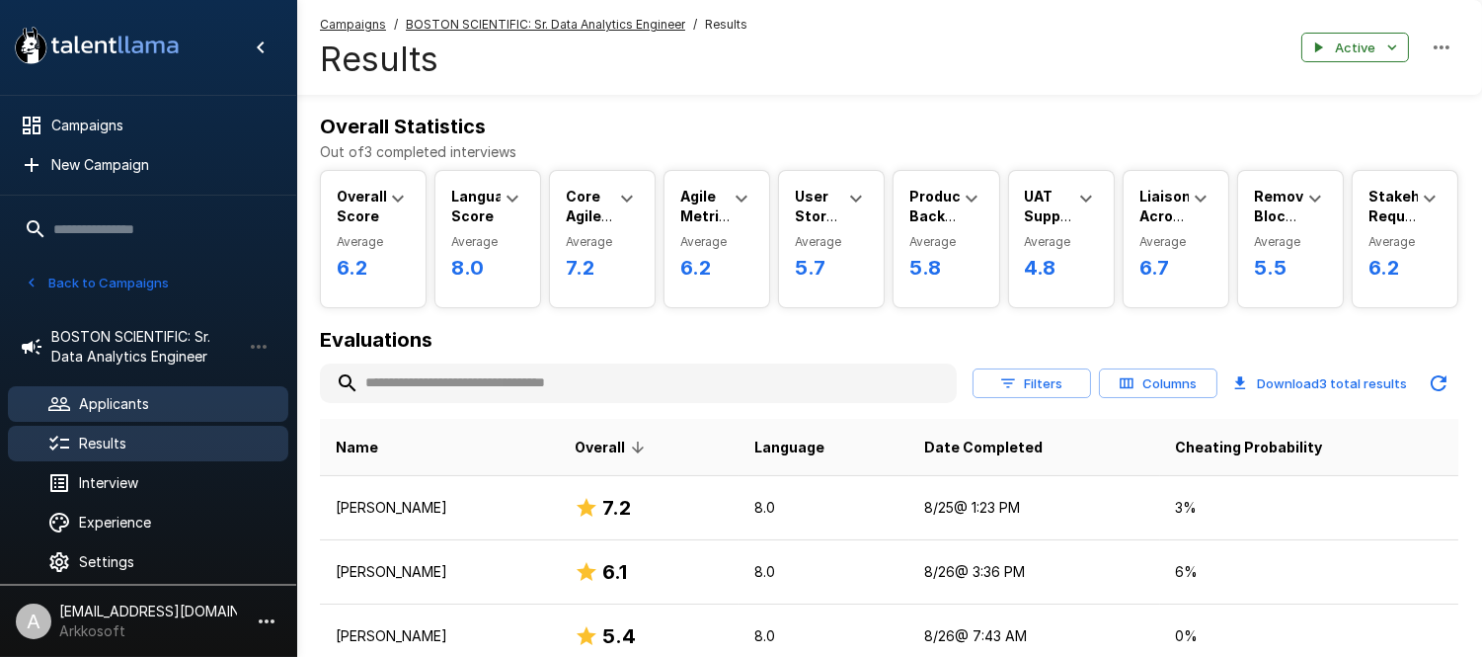
scroll to position [0, 0]
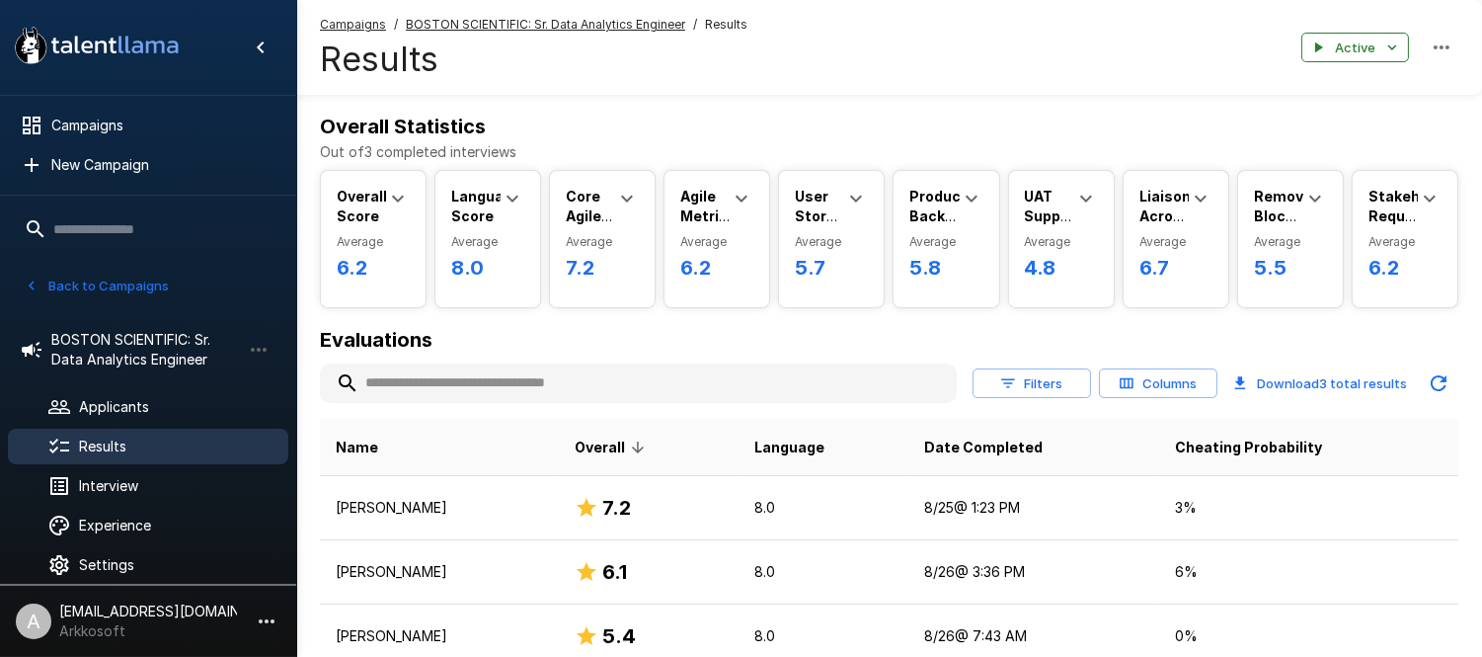
click at [39, 287] on icon "button" at bounding box center [32, 285] width 18 height 18
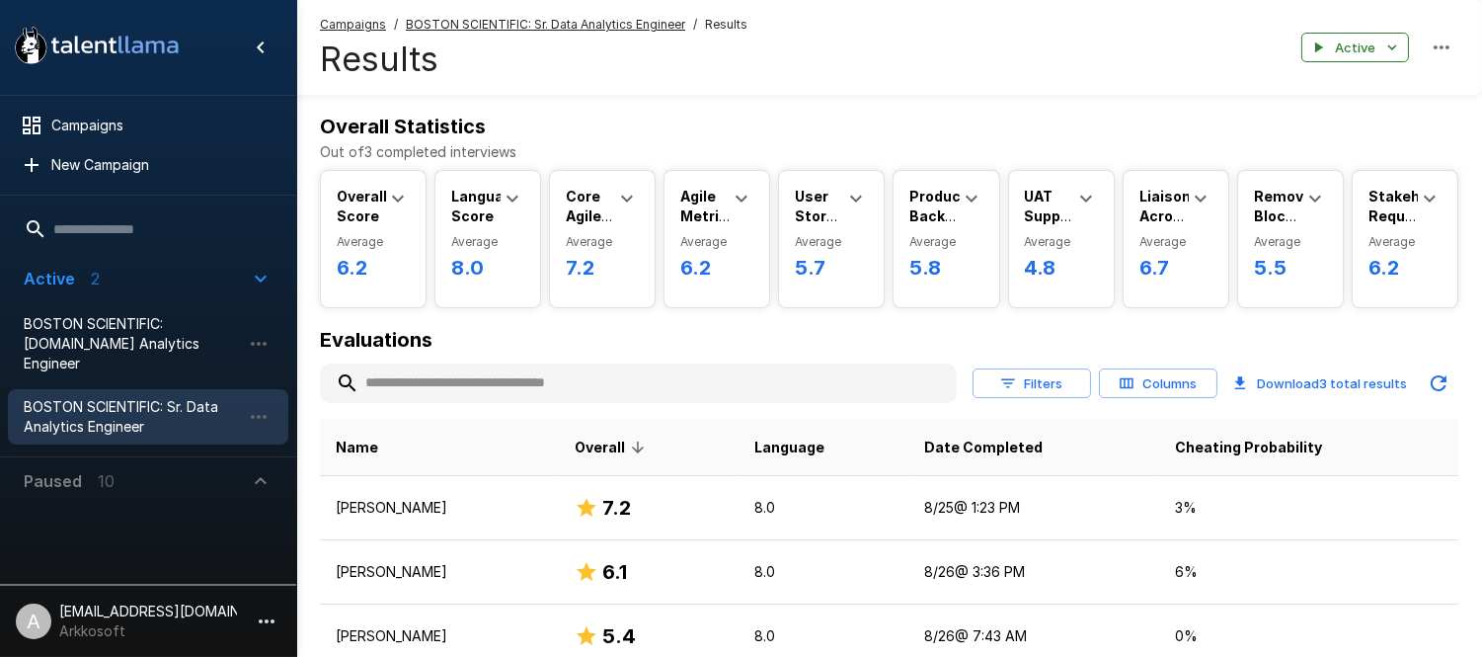
click at [123, 397] on span "BOSTON SCIENTIFIC: Sr. Data Analytics Engineer" at bounding box center [132, 416] width 217 height 39
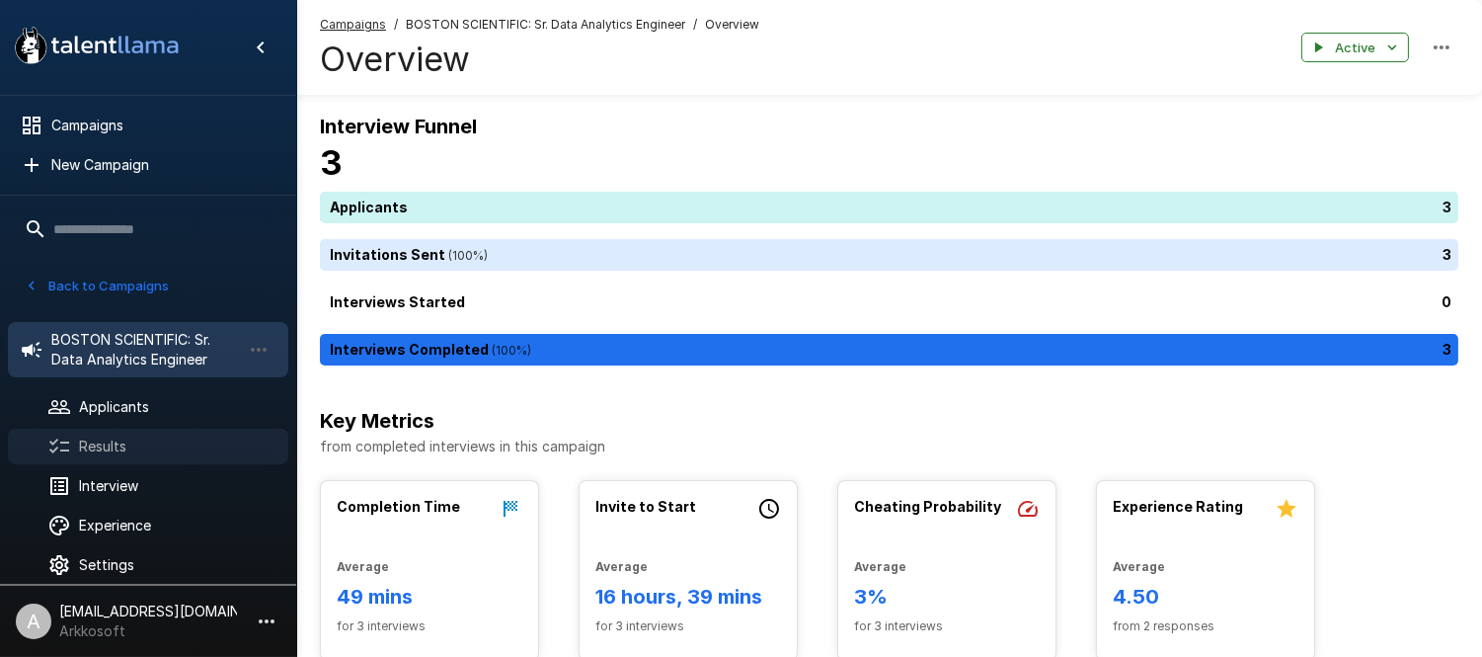
click at [120, 450] on span "Results" at bounding box center [176, 446] width 194 height 20
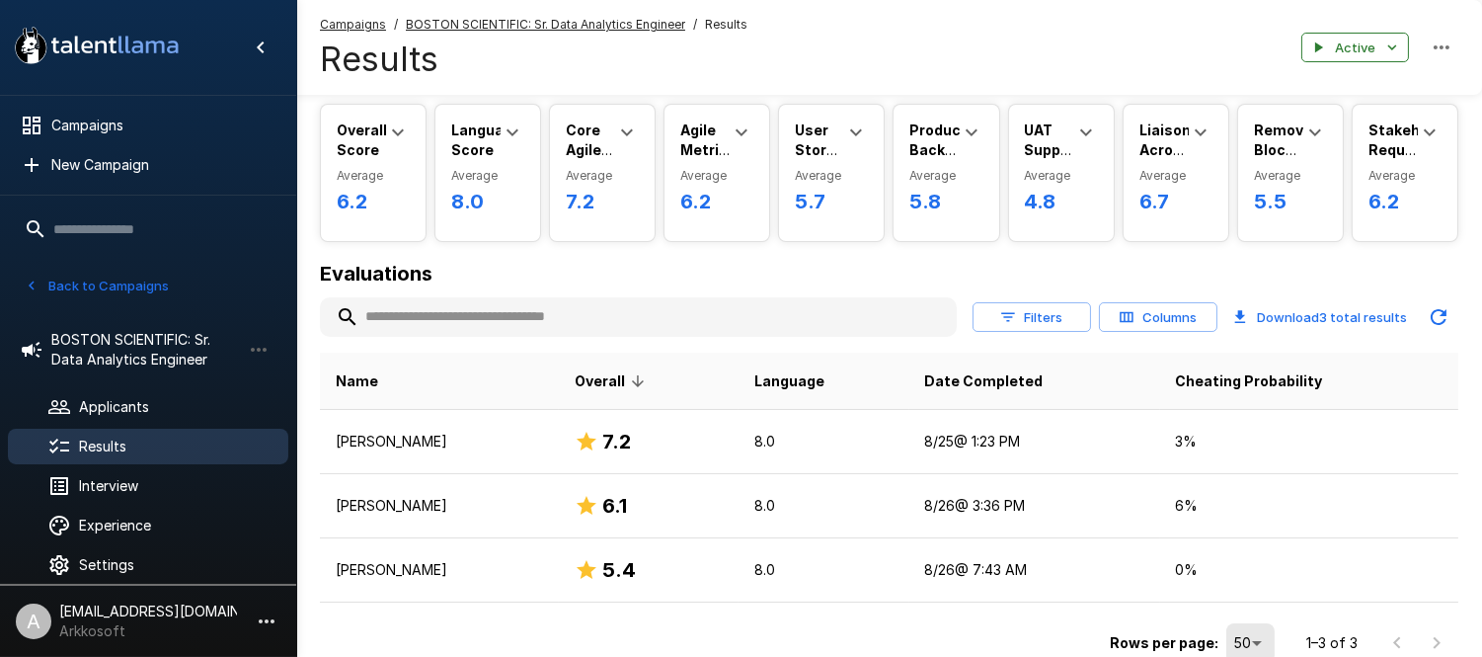
scroll to position [64, 0]
